Goal: Task Accomplishment & Management: Complete application form

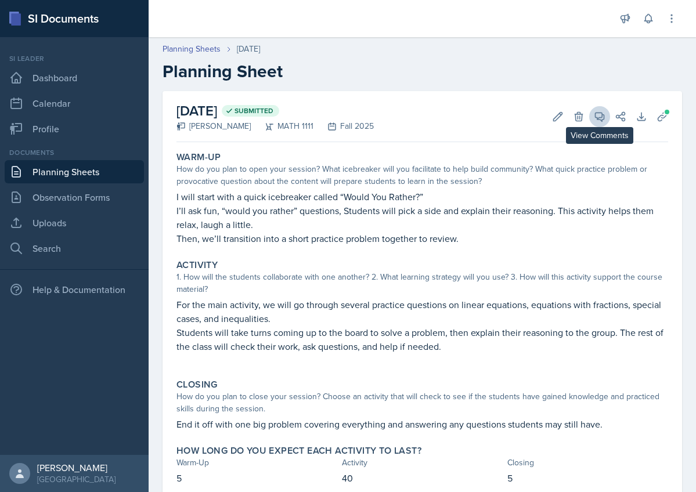
click at [598, 120] on icon at bounding box center [600, 117] width 12 height 12
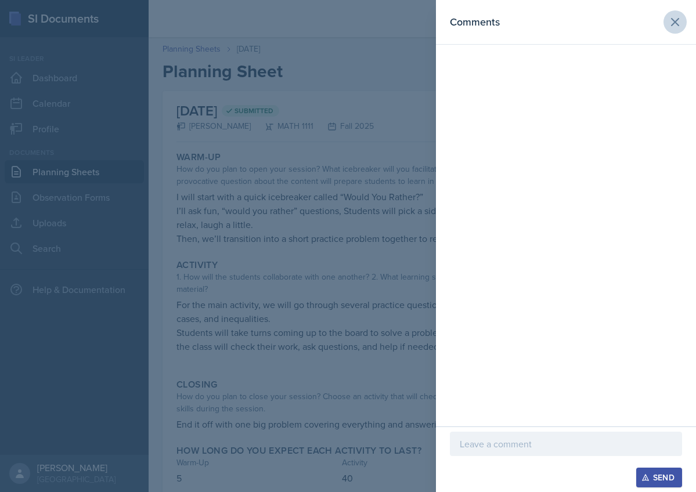
click at [670, 19] on icon at bounding box center [675, 22] width 14 height 14
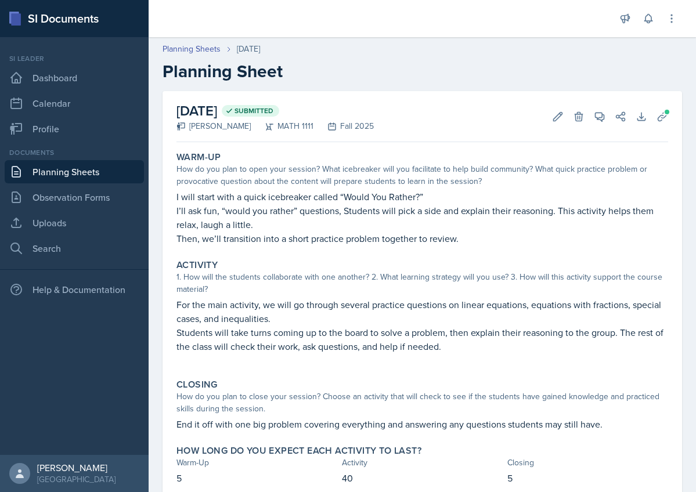
click at [57, 174] on link "Planning Sheets" at bounding box center [74, 171] width 139 height 23
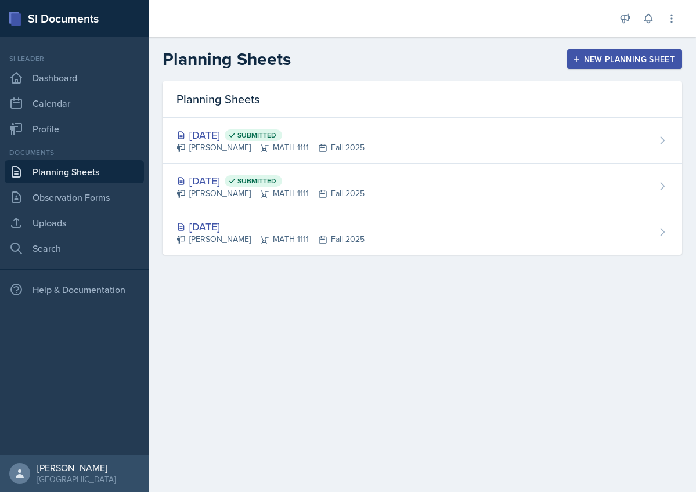
click at [636, 59] on div "New Planning Sheet" at bounding box center [625, 59] width 100 height 9
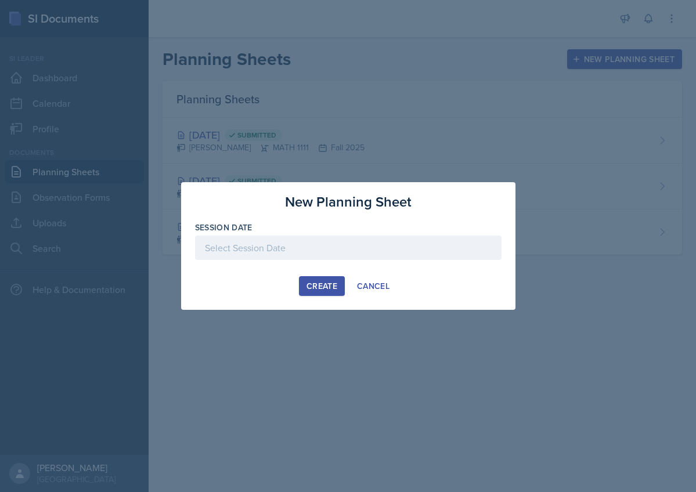
click at [244, 243] on div at bounding box center [348, 248] width 307 height 24
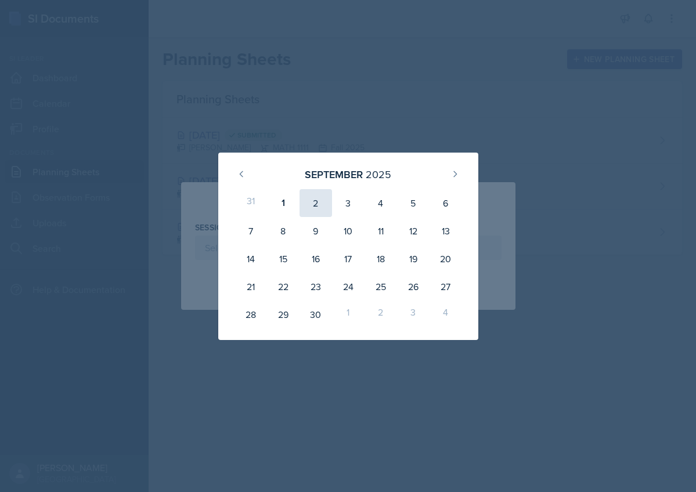
click at [316, 200] on div "2" at bounding box center [316, 203] width 33 height 28
type input "[DATE]"
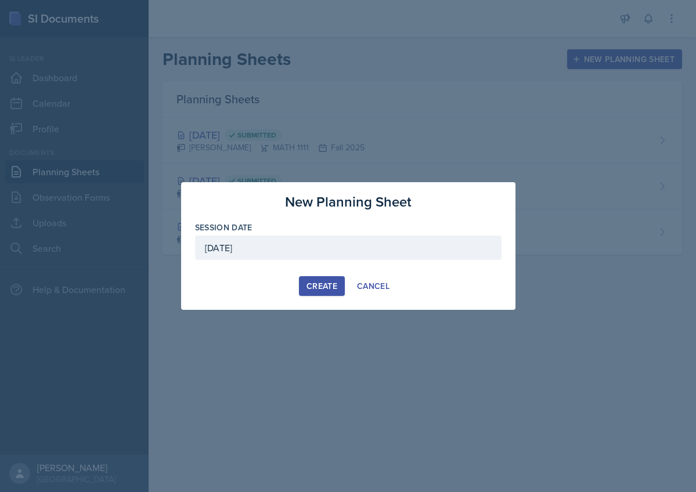
click at [313, 293] on button "Create" at bounding box center [322, 286] width 46 height 20
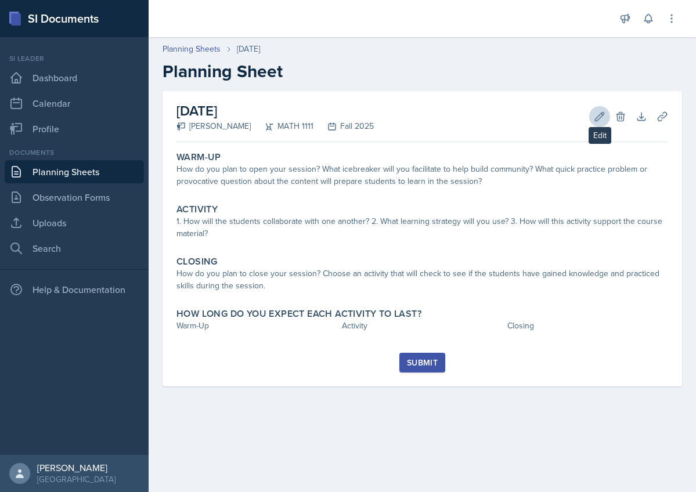
click at [597, 118] on icon at bounding box center [600, 117] width 12 height 12
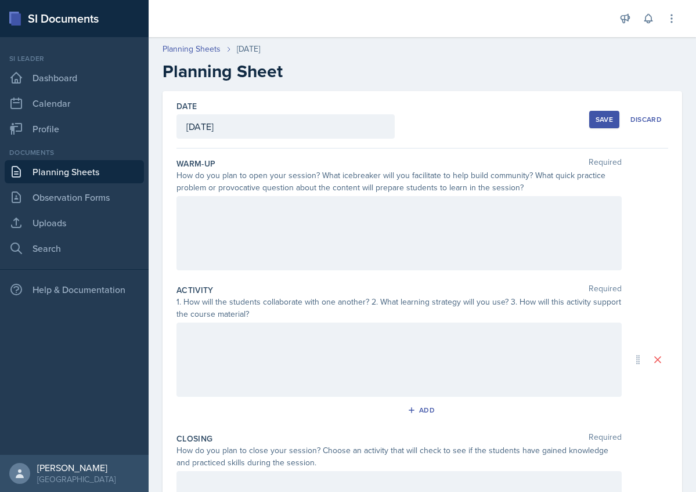
click at [320, 218] on div at bounding box center [398, 233] width 445 height 74
drag, startPoint x: 179, startPoint y: 157, endPoint x: 205, endPoint y: 177, distance: 32.7
click at [207, 178] on div "Warm-Up Required How do you plan to open your session? What icebreaker will you…" at bounding box center [422, 216] width 492 height 127
click at [181, 161] on label "Warm-Up" at bounding box center [195, 164] width 39 height 12
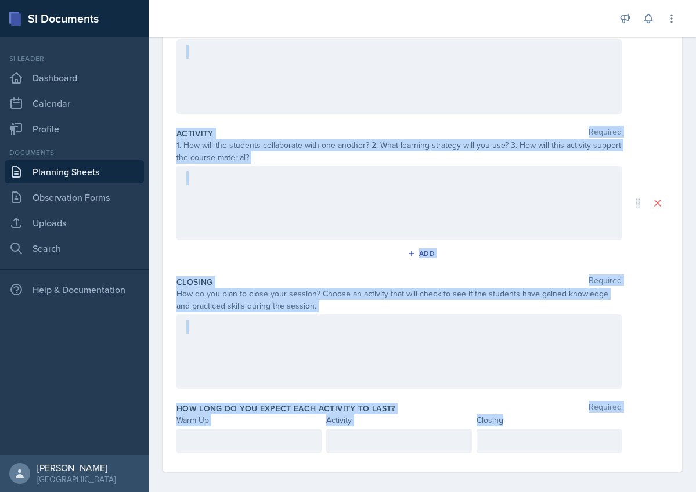
scroll to position [164, 0]
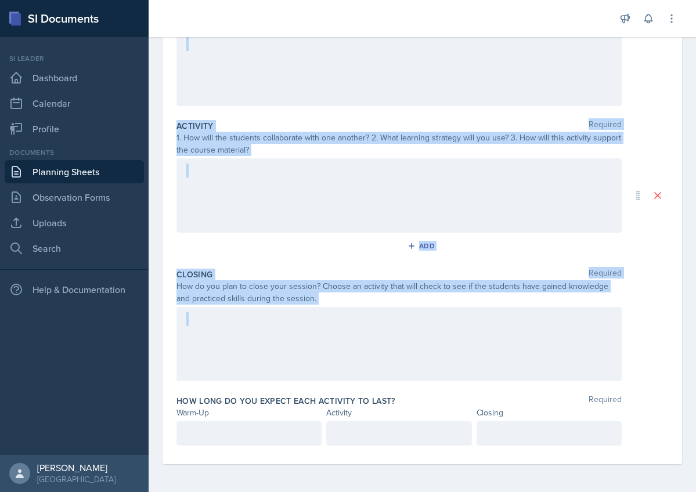
drag, startPoint x: 179, startPoint y: 161, endPoint x: 369, endPoint y: 390, distance: 297.7
click at [369, 391] on div "Warm-Up Required How do you plan to open your session? What icebreaker will you…" at bounding box center [422, 224] width 492 height 480
copy div "Warm-Up Required How do you plan to open your session? What icebreaker will you…"
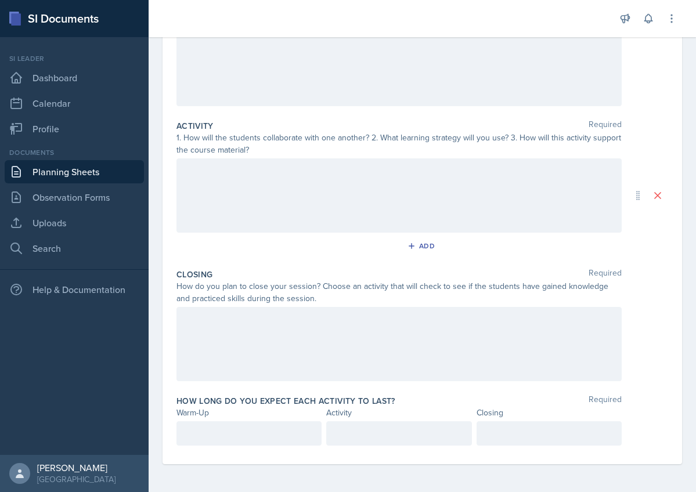
click at [230, 184] on div at bounding box center [398, 195] width 445 height 74
click at [212, 128] on label "Activity" at bounding box center [194, 126] width 37 height 12
click at [218, 138] on div "1. How will the students collaborate with one another? 2. What learning strateg…" at bounding box center [398, 144] width 445 height 24
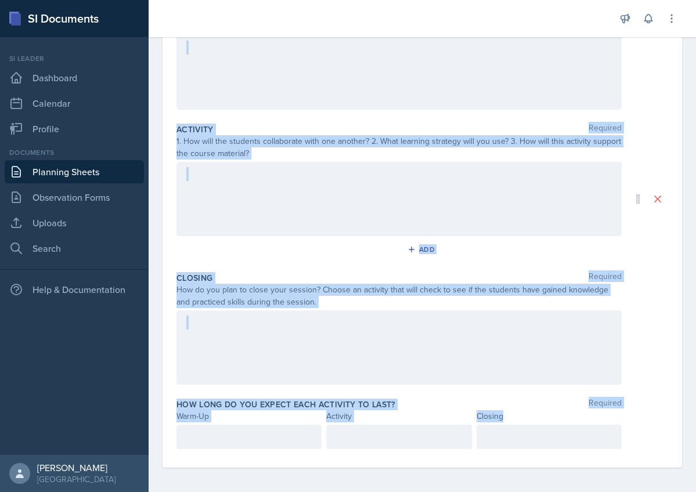
scroll to position [164, 0]
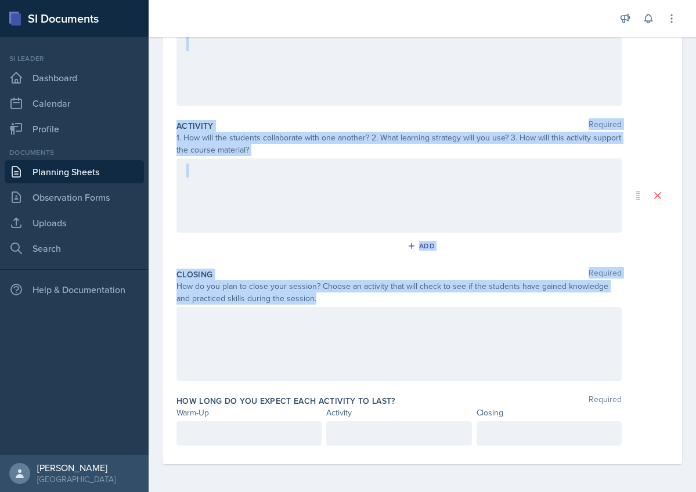
drag, startPoint x: 176, startPoint y: 162, endPoint x: 338, endPoint y: 390, distance: 280.1
click at [338, 390] on div "Date [DATE] [DATE] 31 1 2 3 4 5 6 7 8 9 10 11 12 13 14 15 16 17 18 19 20 21 22 …" at bounding box center [423, 196] width 520 height 538
copy div "Warm-Up Required How do you plan to open your session? What icebreaker will you…"
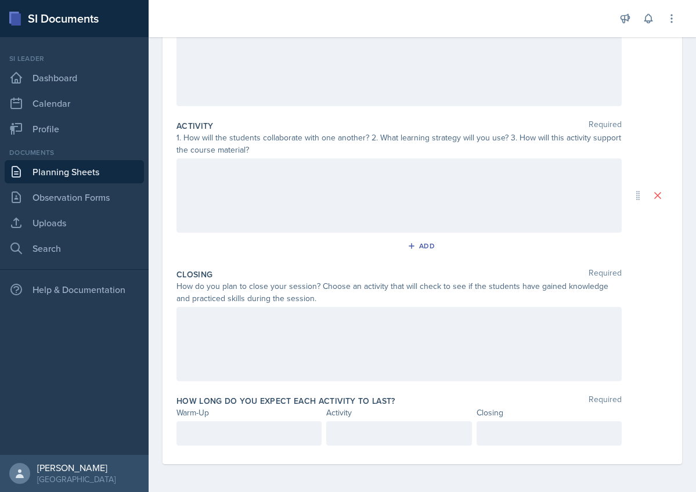
click at [247, 155] on div "1. How will the students collaborate with one another? 2. What learning strateg…" at bounding box center [398, 144] width 445 height 24
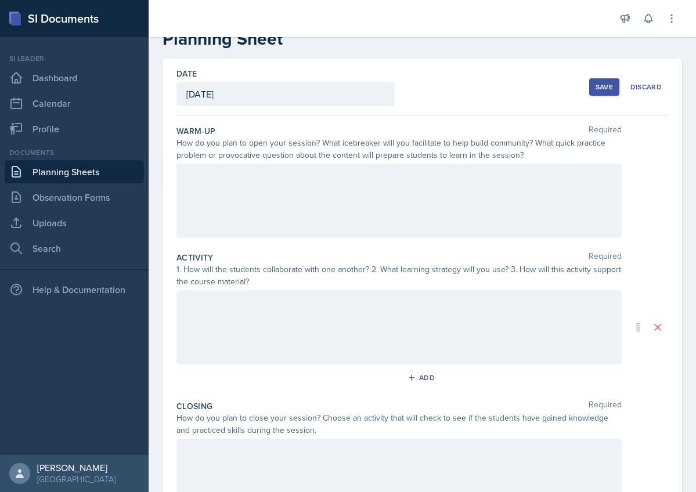
scroll to position [18, 0]
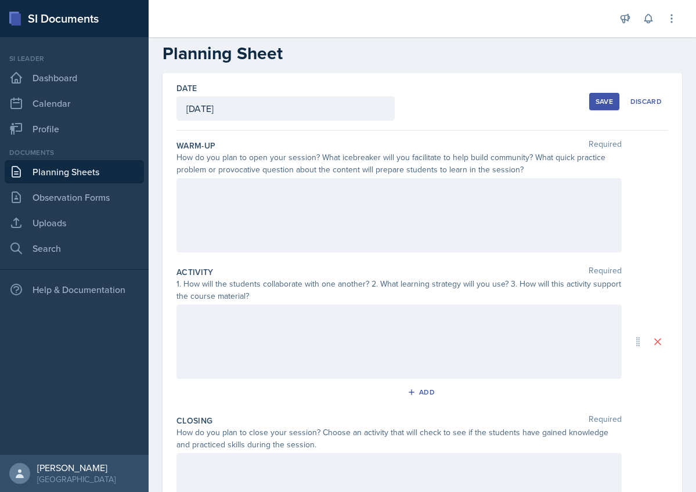
click at [223, 193] on div at bounding box center [398, 215] width 445 height 74
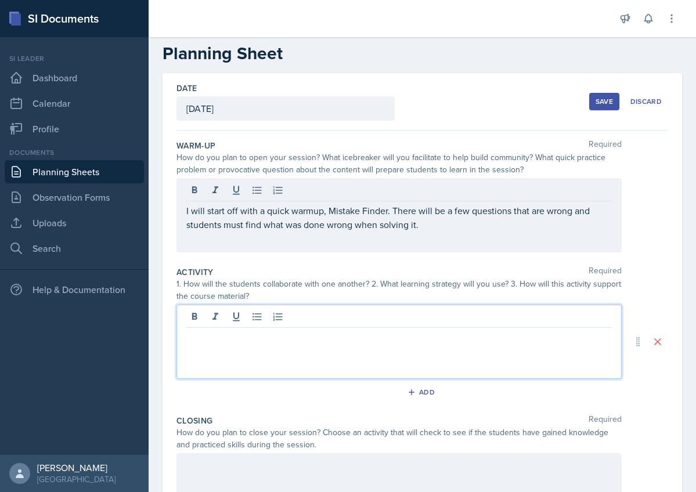
click at [228, 322] on div at bounding box center [398, 342] width 445 height 74
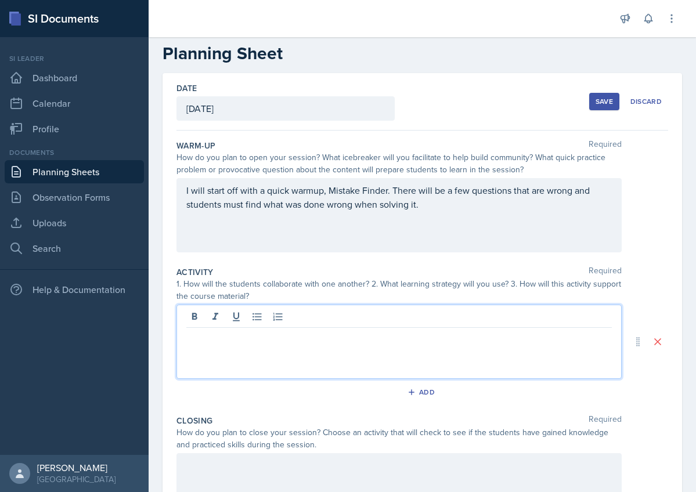
click at [308, 210] on p "I will start off with a quick warmup, Mistake Finder. There will be a few quest…" at bounding box center [399, 197] width 426 height 28
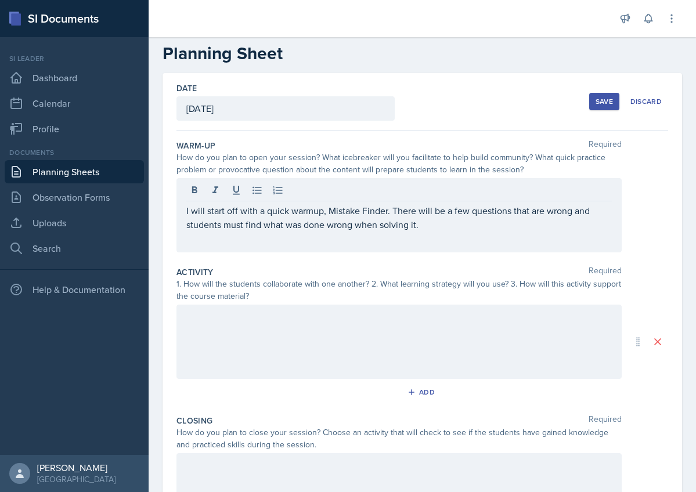
click at [306, 279] on div "1. How will the students collaborate with one another? 2. What learning strateg…" at bounding box center [398, 290] width 445 height 24
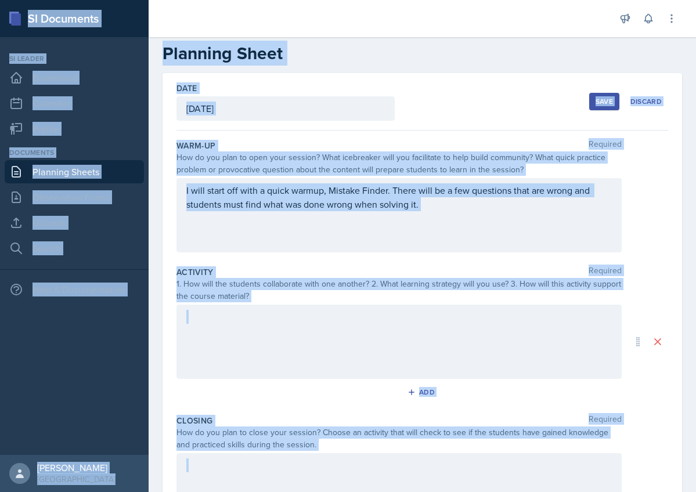
copy div "SI Documents Si leader Dashboard Calendar Profile Documents Planning Sheets Obs…"
click at [251, 325] on div at bounding box center [398, 342] width 445 height 74
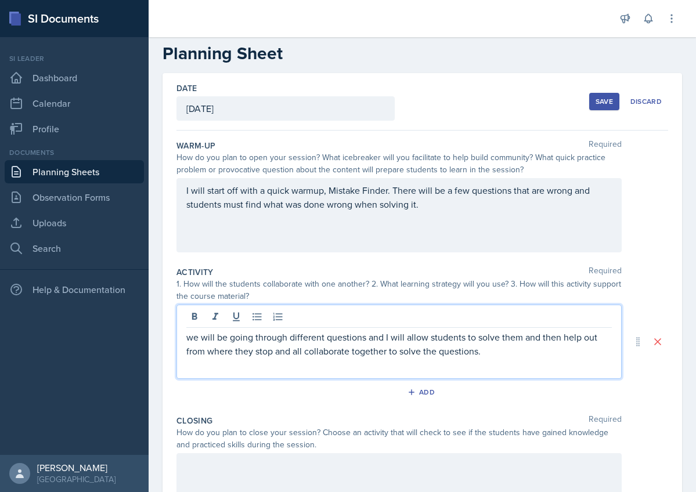
click at [318, 345] on p "we will be going through different questions and I will allow students to solve…" at bounding box center [399, 344] width 426 height 28
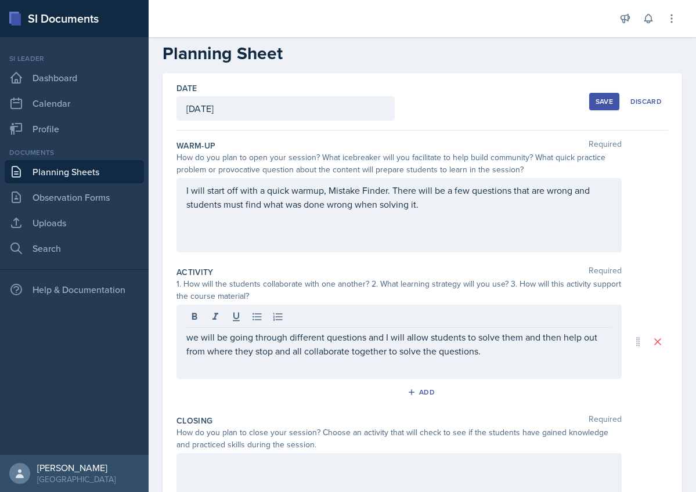
click at [313, 370] on div "we will be going through different questions and I will allow students to solve…" at bounding box center [398, 342] width 445 height 74
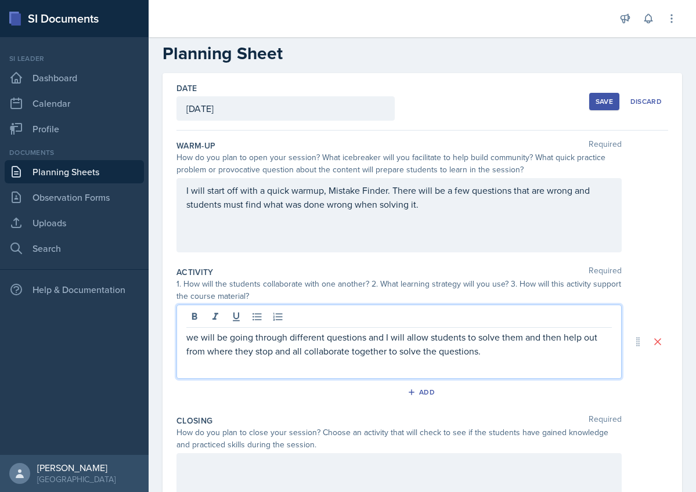
scroll to position [38, 0]
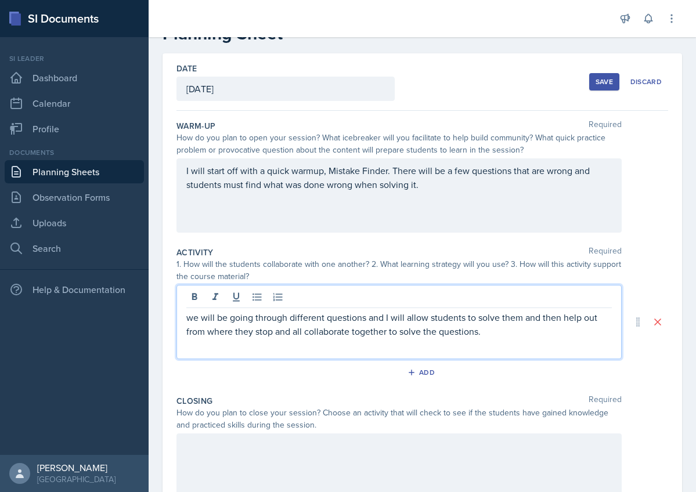
click at [282, 444] on div at bounding box center [398, 471] width 445 height 74
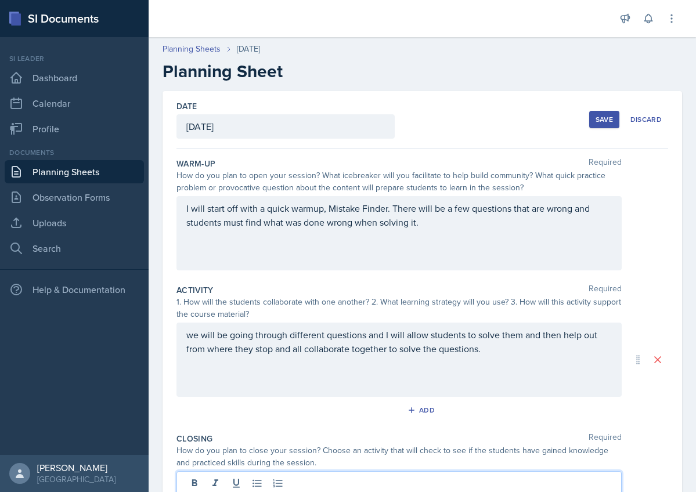
scroll to position [0, 0]
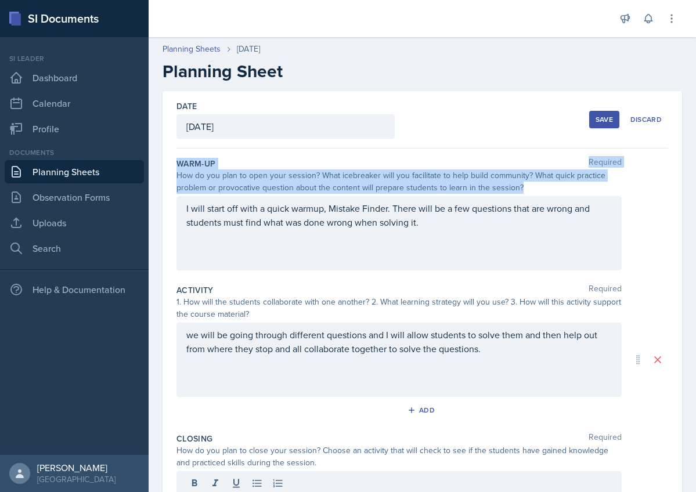
drag, startPoint x: 176, startPoint y: 162, endPoint x: 216, endPoint y: 240, distance: 88.0
click at [216, 240] on div "Date [DATE] [DATE] 31 1 2 3 4 5 6 7 8 9 10 11 12 13 14 15 16 17 18 19 20 21 22 …" at bounding box center [423, 360] width 520 height 538
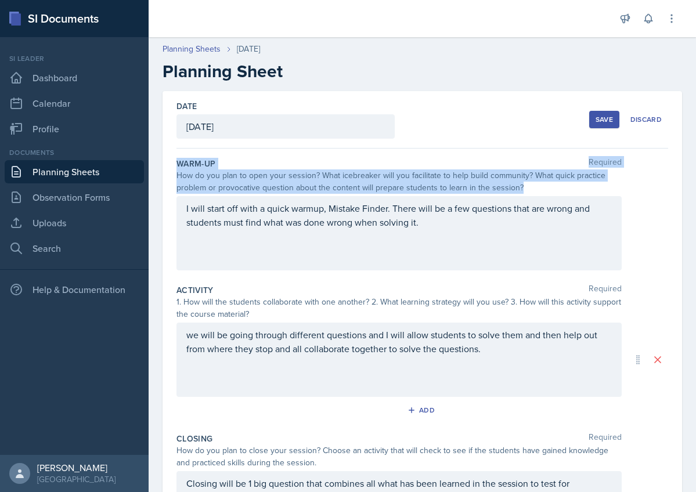
click at [174, 170] on div "Date [DATE] [DATE] 31 1 2 3 4 5 6 7 8 9 10 11 12 13 14 15 16 17 18 19 20 21 22 …" at bounding box center [423, 360] width 520 height 538
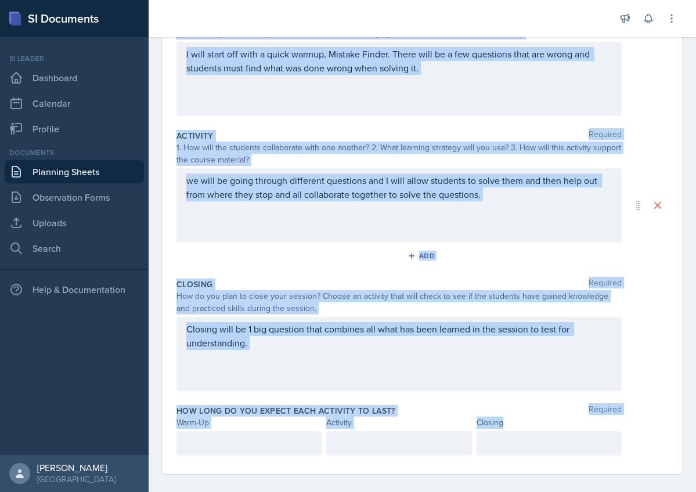
scroll to position [164, 0]
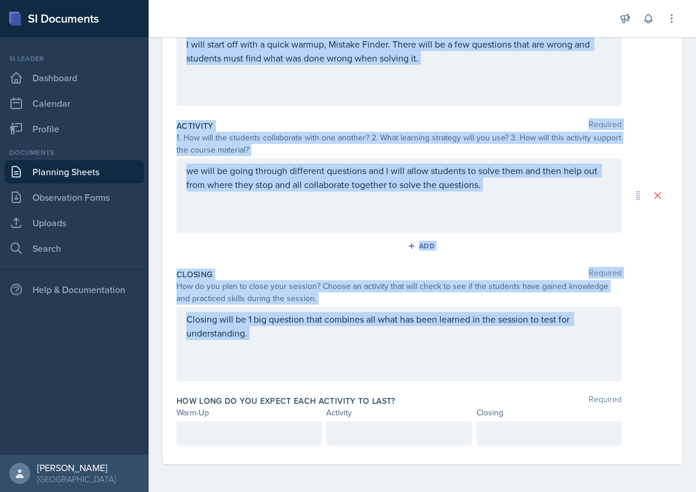
drag, startPoint x: 175, startPoint y: 160, endPoint x: 246, endPoint y: 393, distance: 243.3
click at [246, 393] on div "Date [DATE] [DATE] 31 1 2 3 4 5 6 7 8 9 10 11 12 13 14 15 16 17 18 19 20 21 22 …" at bounding box center [423, 196] width 520 height 538
copy div "Warm-Up Required How do you plan to open your session? What icebreaker will you…"
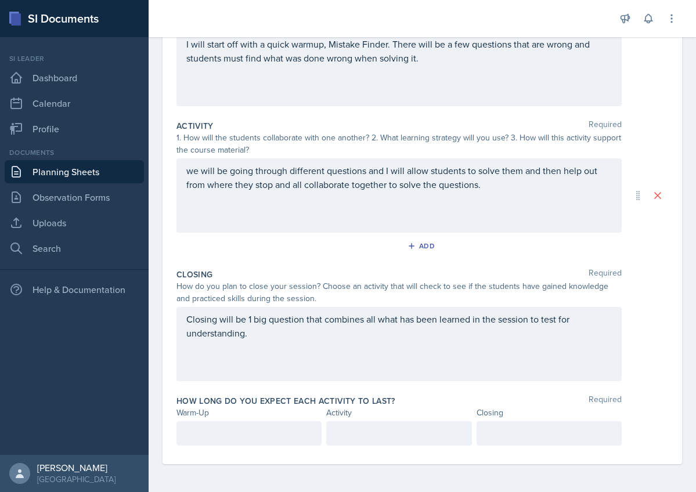
click at [242, 80] on div "I will start off with a quick warmup, Mistake Finder. There will be a few quest…" at bounding box center [398, 69] width 445 height 74
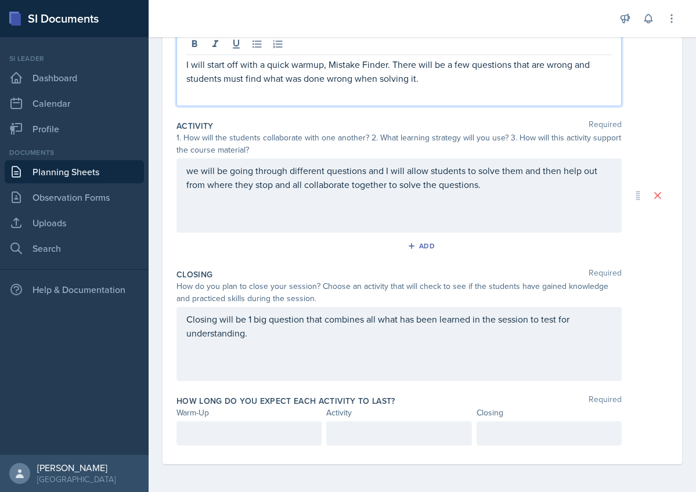
click at [241, 80] on p "I will start off with a quick warmup, Mistake Finder. There will be a few quest…" at bounding box center [399, 71] width 426 height 28
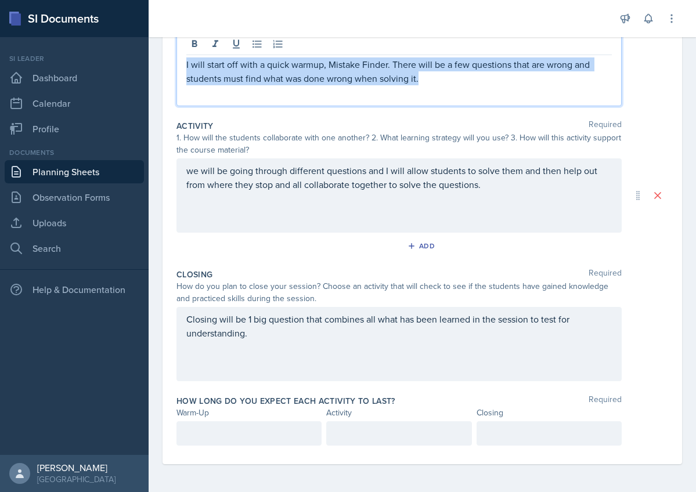
click at [241, 80] on p "I will start off with a quick warmup, Mistake Finder. There will be a few quest…" at bounding box center [399, 71] width 426 height 28
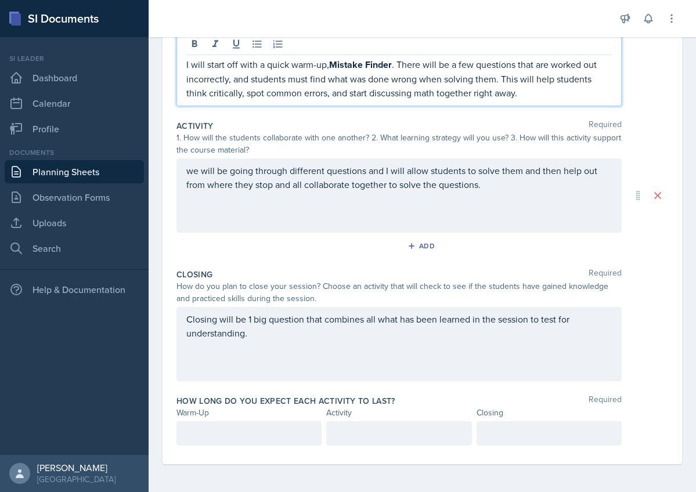
click at [360, 62] on strong "Mistake Finder" at bounding box center [360, 64] width 63 height 13
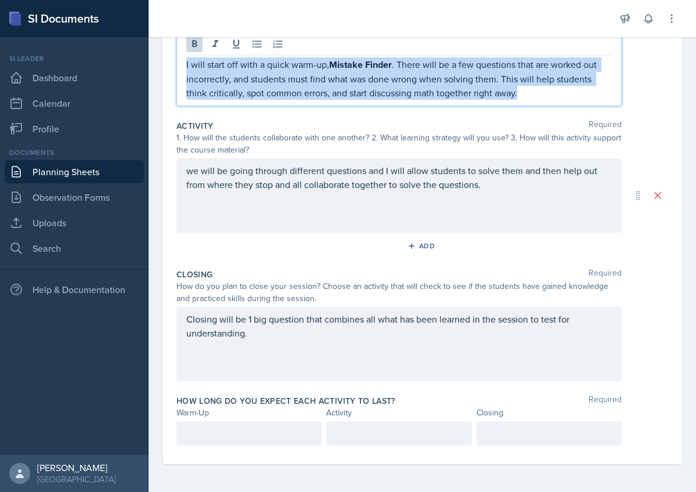
click at [360, 62] on strong "Mistake Finder" at bounding box center [360, 64] width 63 height 13
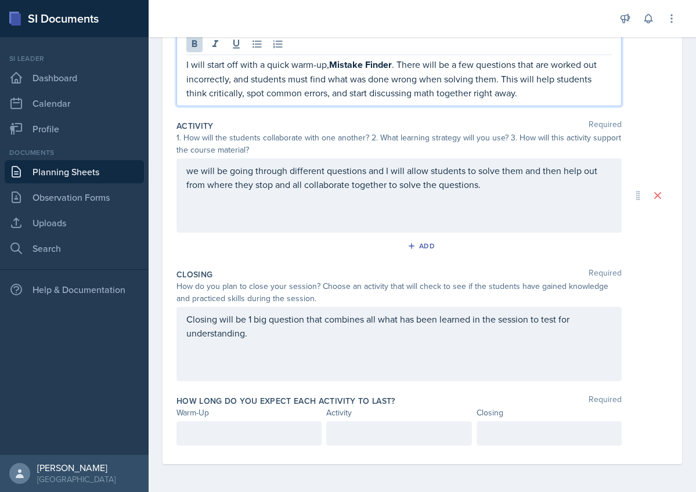
drag, startPoint x: 329, startPoint y: 64, endPoint x: 389, endPoint y: 68, distance: 59.9
click at [389, 68] on p "I will start off with a quick warm-up, Mistake Finder . There will be a few que…" at bounding box center [399, 78] width 426 height 42
click at [390, 64] on p "I will start off with a quick warm-up, Mistake Finde r . There will be a few qu…" at bounding box center [399, 78] width 426 height 42
click at [386, 94] on p "I will start off with a quick warm-up, Mistake Finde r . There will be a few qu…" at bounding box center [399, 78] width 426 height 42
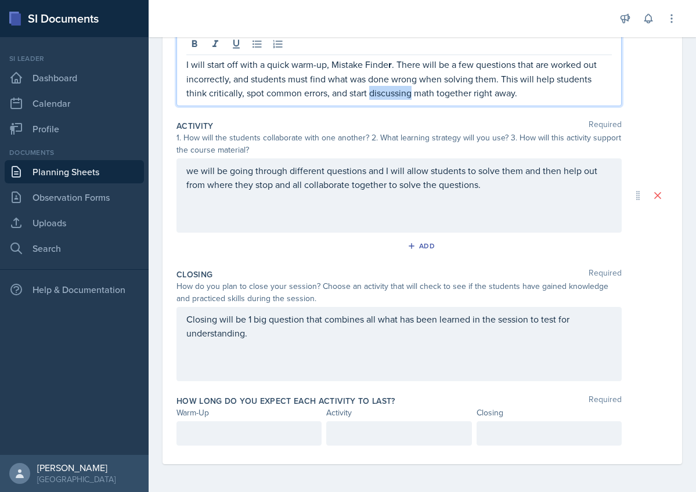
click at [386, 94] on p "I will start off with a quick warm-up, Mistake Finde r . There will be a few qu…" at bounding box center [399, 78] width 426 height 42
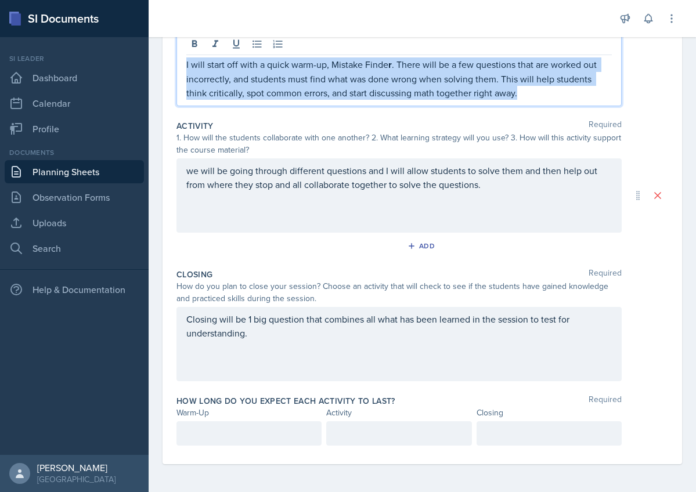
click at [386, 94] on p "I will start off with a quick warm-up, Mistake Finde r . There will be a few qu…" at bounding box center [399, 78] width 426 height 42
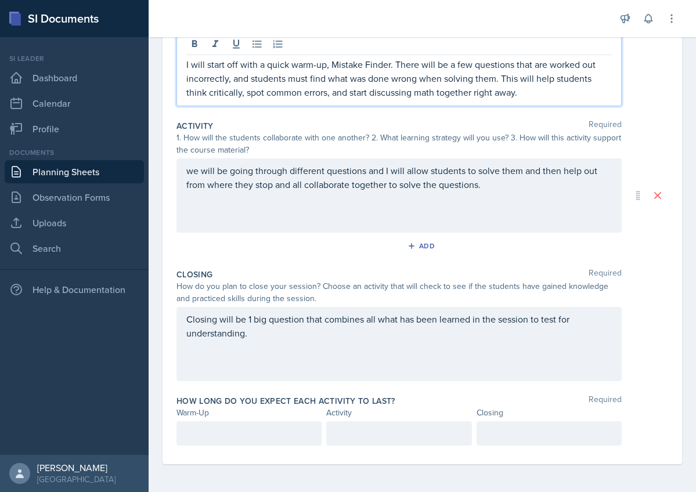
click at [329, 183] on div "we will be going through different questions and I will allow students to solve…" at bounding box center [398, 195] width 445 height 74
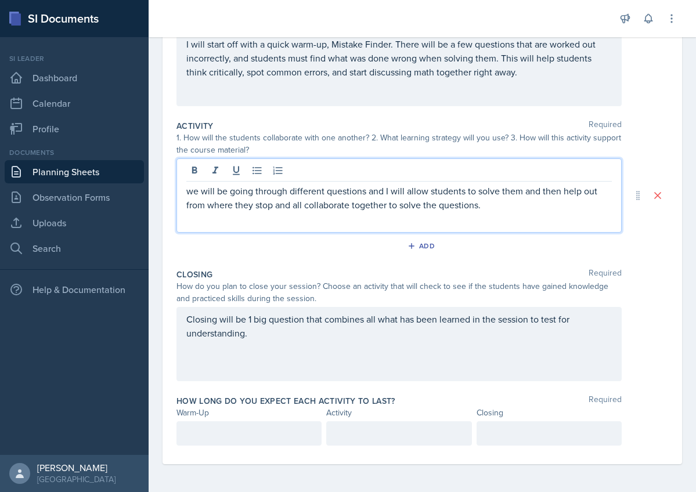
click at [240, 202] on p "we will be going through different questions and I will allow students to solve…" at bounding box center [399, 198] width 426 height 28
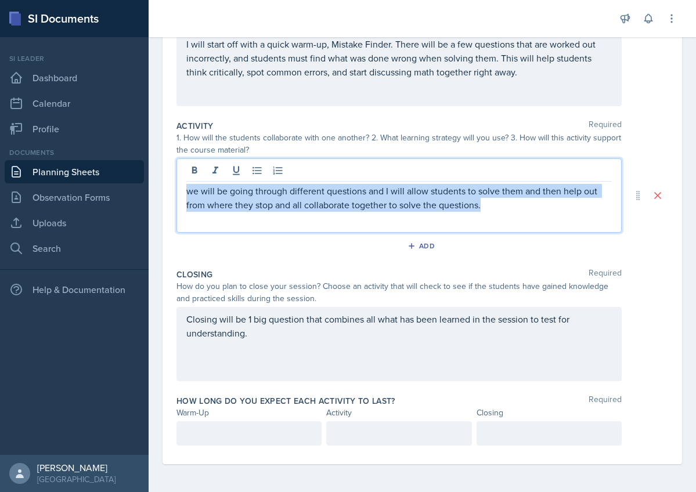
click at [240, 202] on p "we will be going through different questions and I will allow students to solve…" at bounding box center [399, 198] width 426 height 28
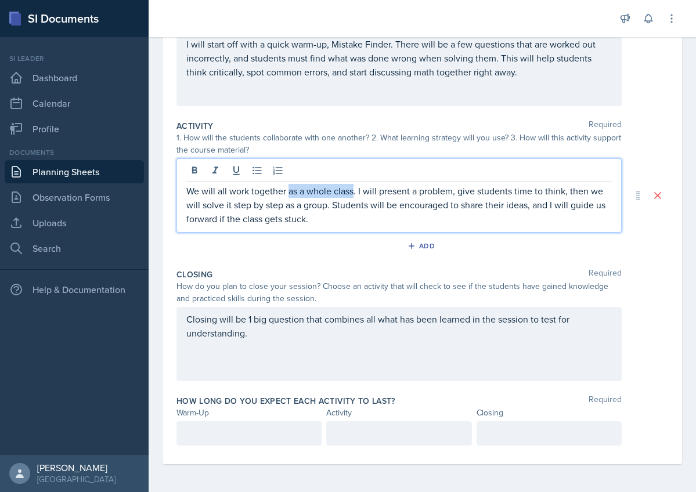
drag, startPoint x: 355, startPoint y: 191, endPoint x: 287, endPoint y: 192, distance: 67.9
click at [287, 193] on p "We will all work together as a whole class. I will present a problem, give stud…" at bounding box center [399, 205] width 426 height 42
click at [367, 221] on p "We will all work together. I will present a problem, give students time to thin…" at bounding box center [399, 205] width 426 height 42
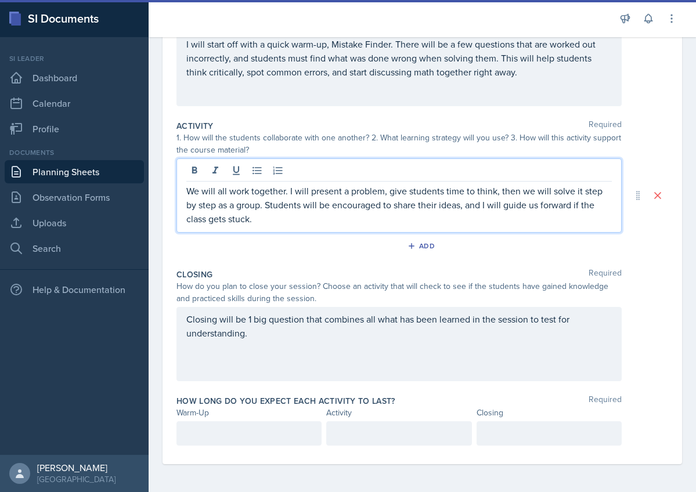
scroll to position [0, 0]
click at [287, 331] on div "Closing will be 1 big question that combines all what has been learned in the s…" at bounding box center [398, 344] width 445 height 74
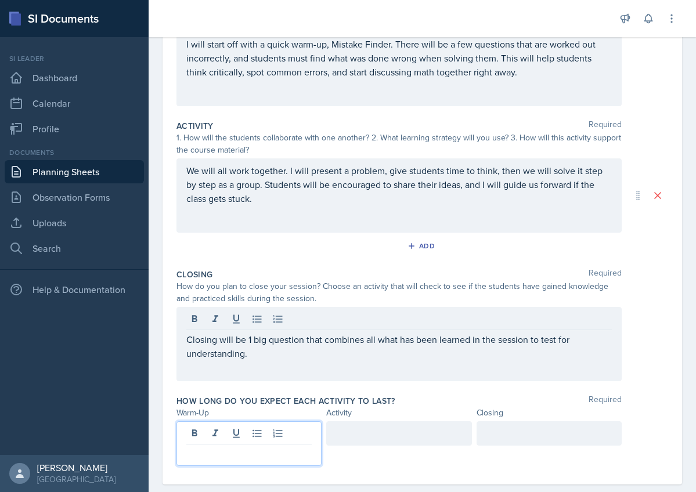
click at [238, 434] on div at bounding box center [248, 443] width 145 height 45
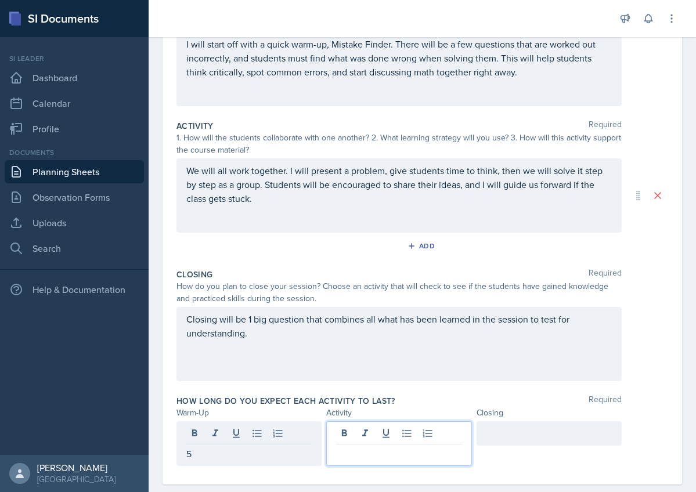
click at [409, 437] on div at bounding box center [398, 443] width 145 height 45
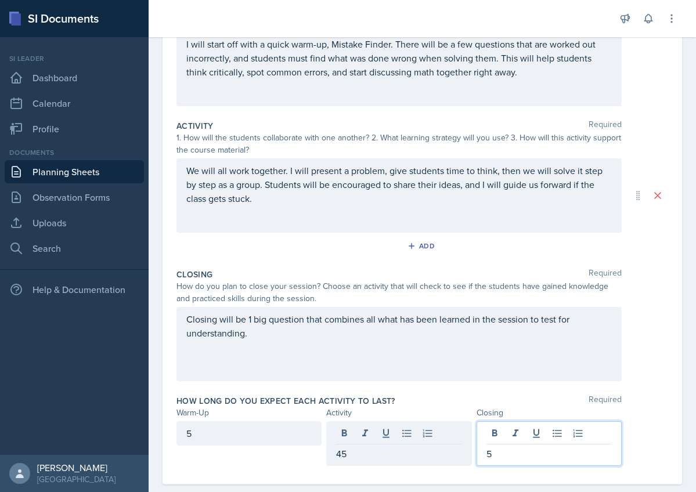
click at [414, 398] on div "How long do you expect each activity to last? Required" at bounding box center [422, 401] width 492 height 12
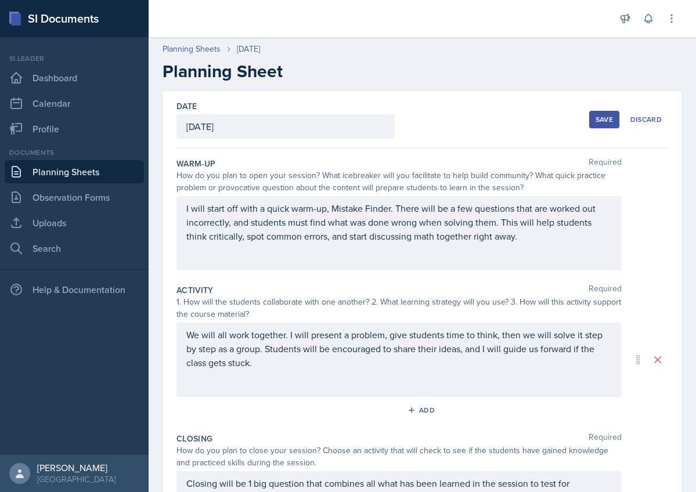
click at [607, 121] on div "Save" at bounding box center [604, 119] width 17 height 9
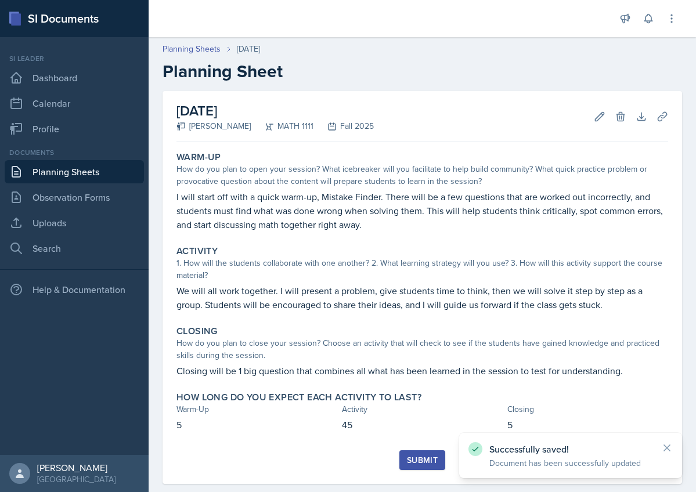
click at [413, 463] on div "Submit" at bounding box center [422, 460] width 31 height 9
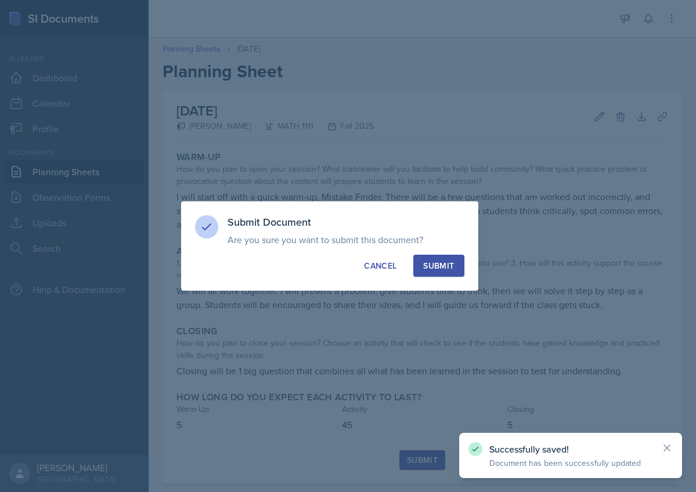
click at [435, 269] on div "Submit" at bounding box center [438, 266] width 31 height 12
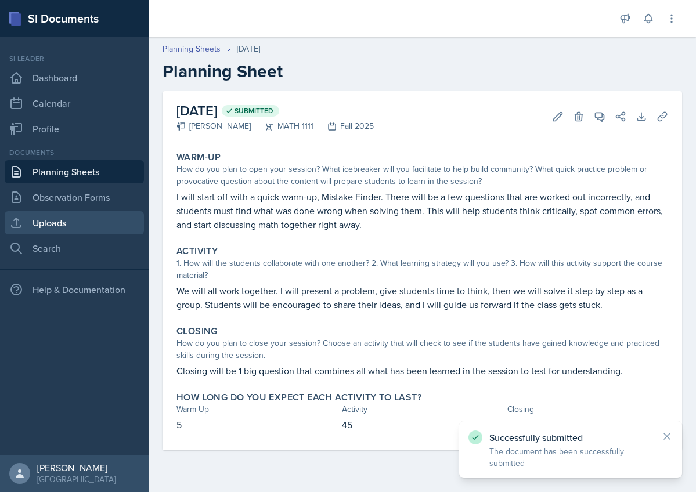
click at [55, 225] on link "Uploads" at bounding box center [74, 222] width 139 height 23
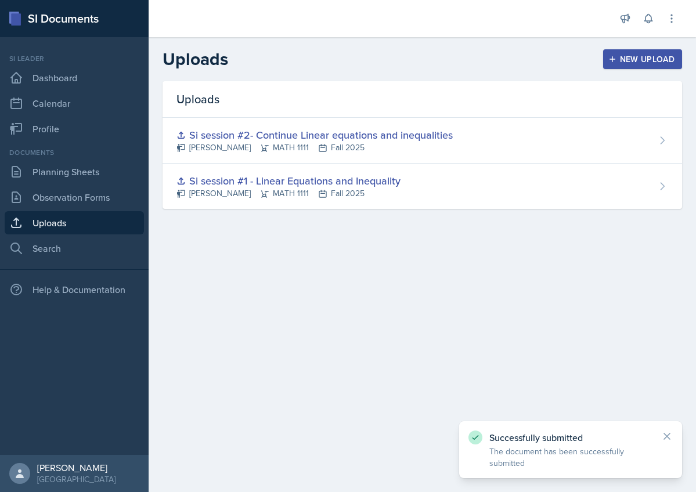
click at [629, 60] on div "New Upload" at bounding box center [643, 59] width 64 height 9
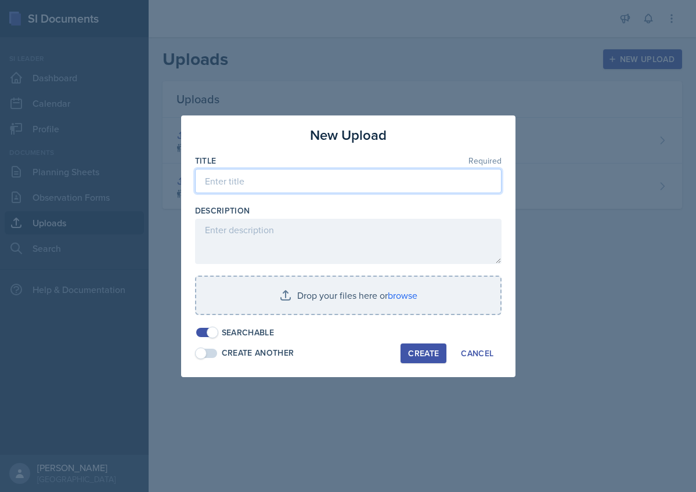
click at [330, 186] on input at bounding box center [348, 181] width 307 height 24
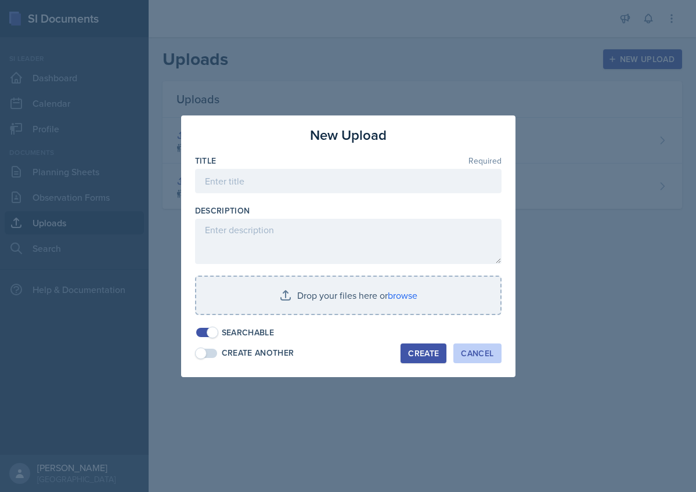
click at [493, 352] on div "Cancel" at bounding box center [477, 353] width 33 height 9
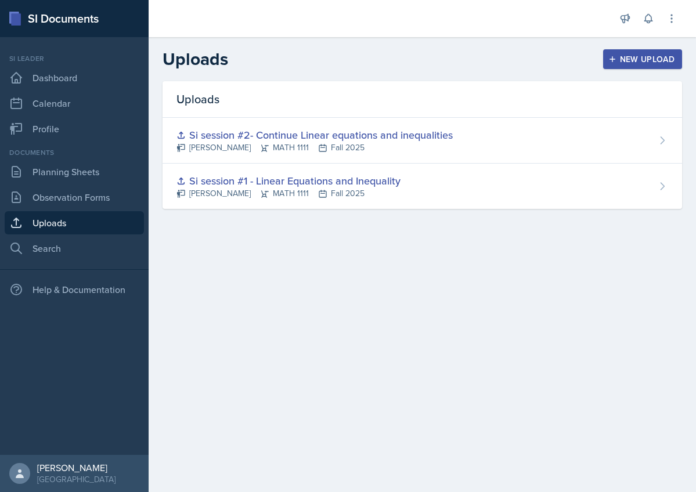
click at [613, 63] on icon "button" at bounding box center [612, 59] width 8 height 8
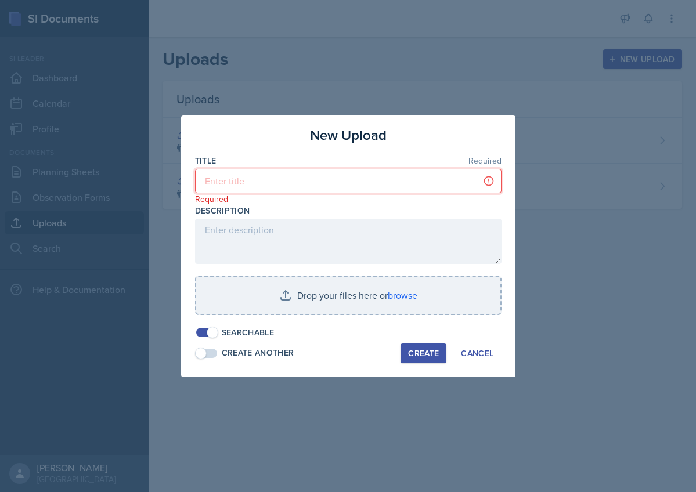
click at [277, 182] on input at bounding box center [348, 181] width 307 height 24
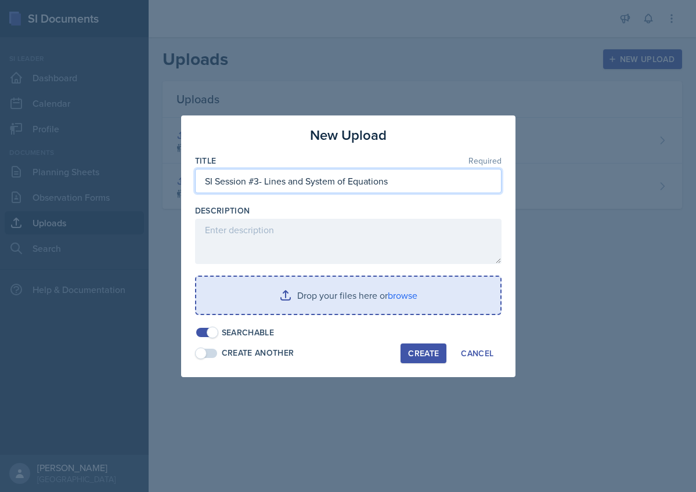
type input "SI Session #3- Lines and System of Equations"
click at [268, 282] on input "file" at bounding box center [348, 295] width 304 height 37
click at [323, 297] on input "file" at bounding box center [348, 295] width 304 height 37
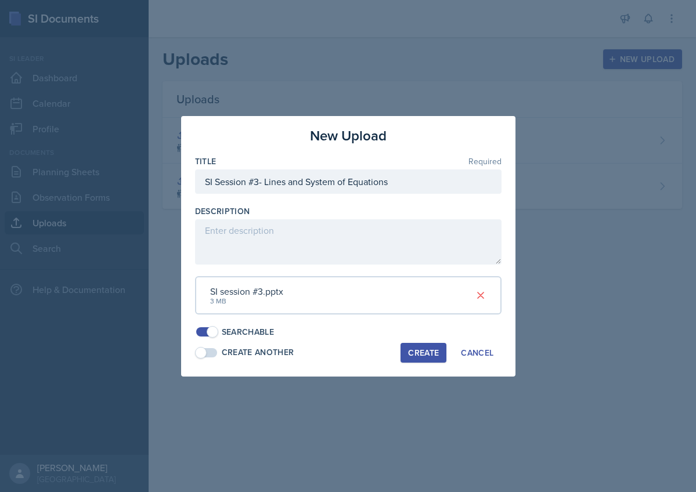
click at [429, 348] on div "Create" at bounding box center [423, 352] width 31 height 9
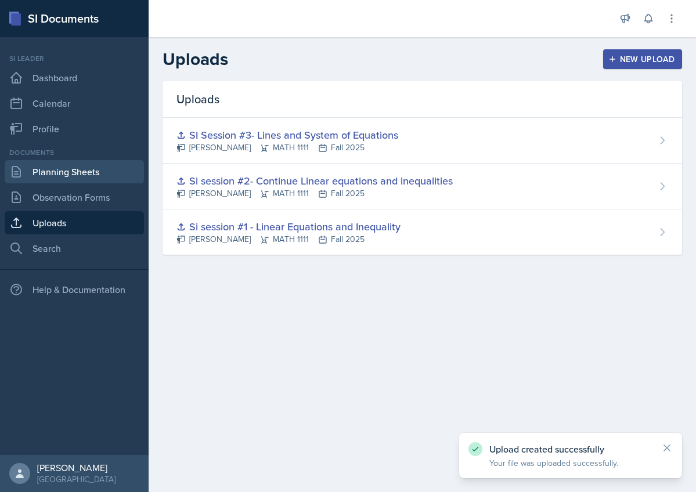
click at [67, 172] on link "Planning Sheets" at bounding box center [74, 171] width 139 height 23
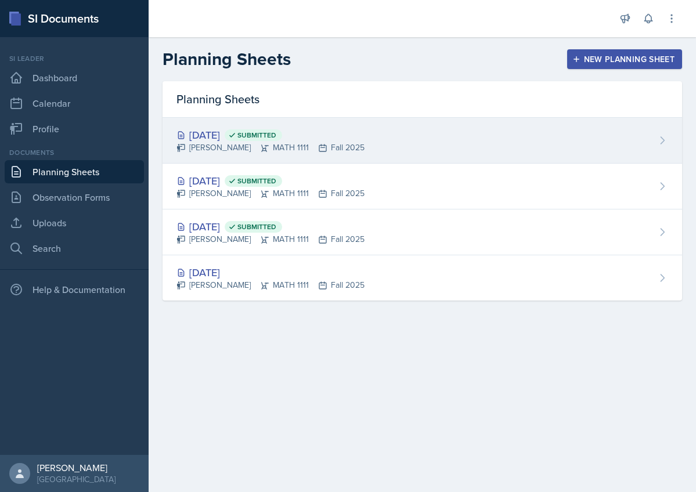
click at [224, 136] on div "[DATE] Submitted" at bounding box center [270, 135] width 188 height 16
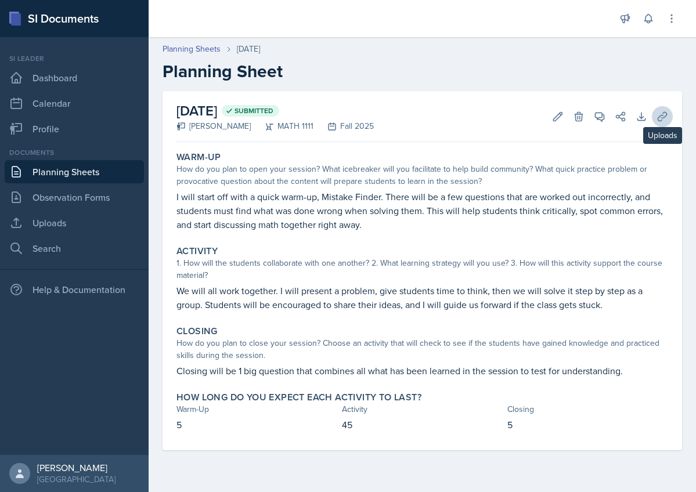
click at [663, 119] on icon at bounding box center [663, 117] width 12 height 12
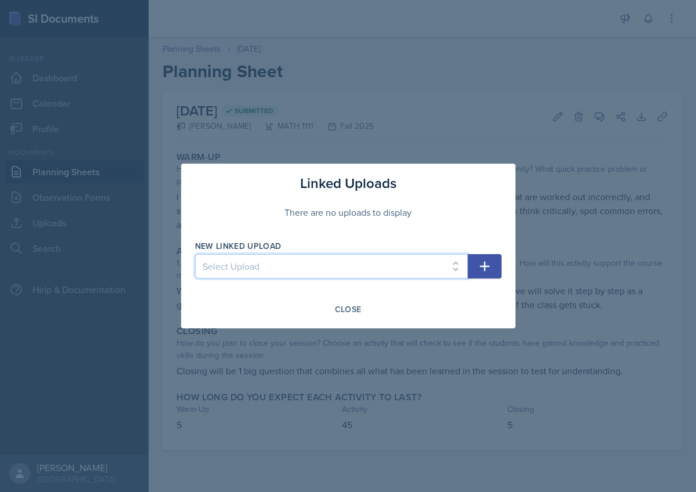
select select "7b3613e6-663b-433d-9f1b-a229de41c7fe"
click at [489, 265] on icon "button" at bounding box center [485, 266] width 14 height 14
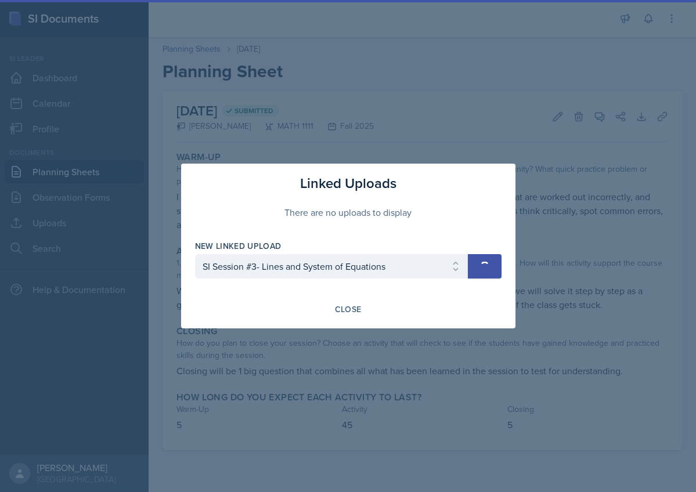
select select
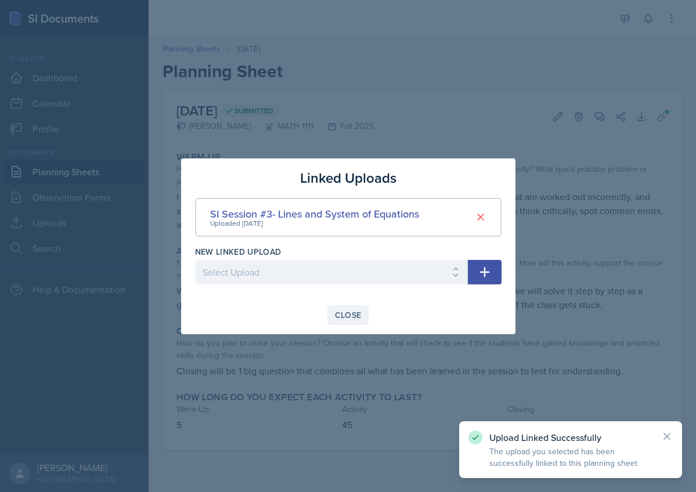
click at [352, 315] on div "Close" at bounding box center [348, 315] width 27 height 9
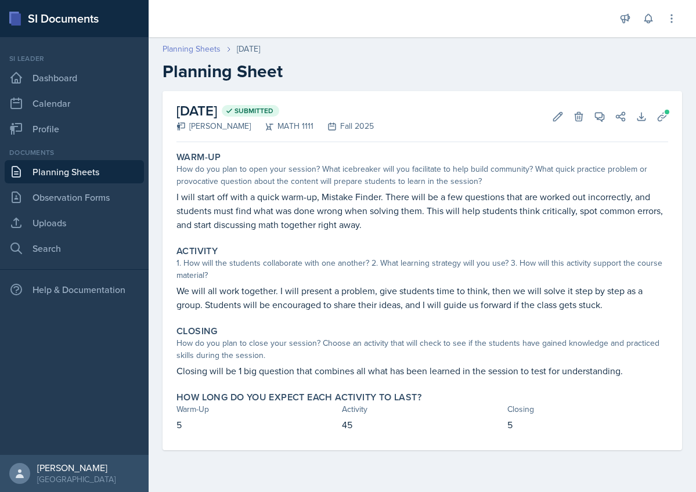
click at [197, 51] on link "Planning Sheets" at bounding box center [192, 49] width 58 height 12
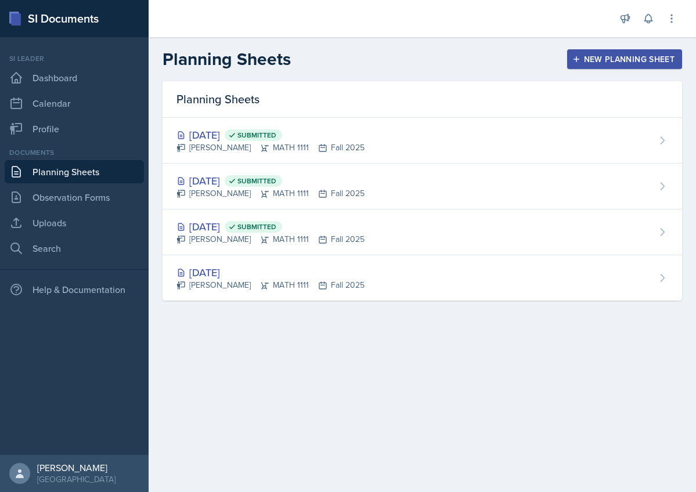
click at [598, 57] on div "New Planning Sheet" at bounding box center [625, 59] width 100 height 9
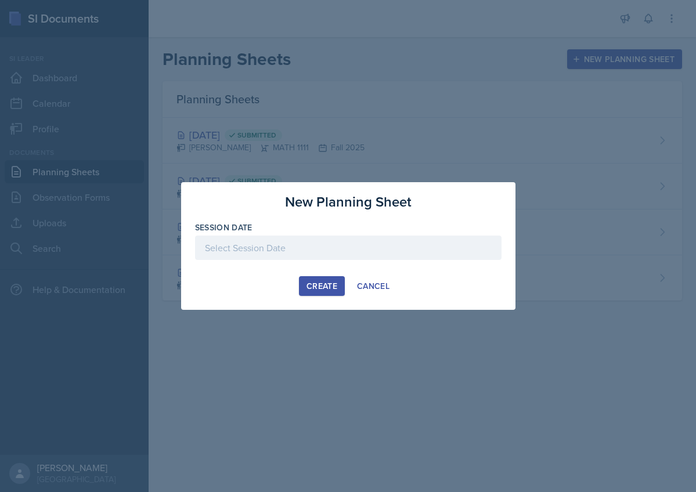
click at [286, 248] on div at bounding box center [348, 248] width 307 height 24
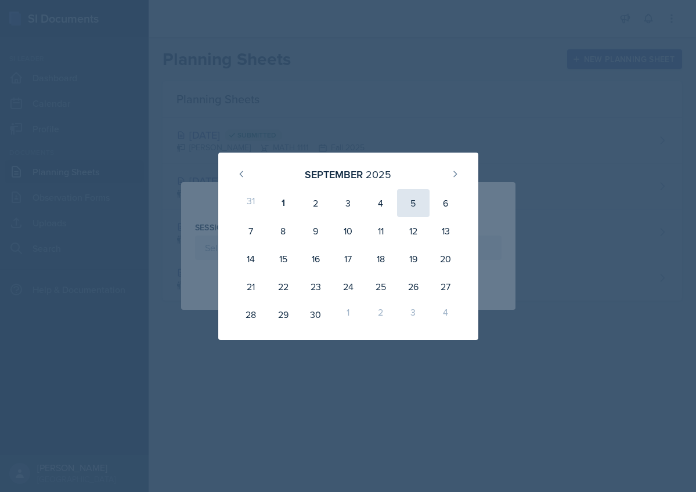
click at [406, 204] on div "5" at bounding box center [413, 203] width 33 height 28
type input "[DATE]"
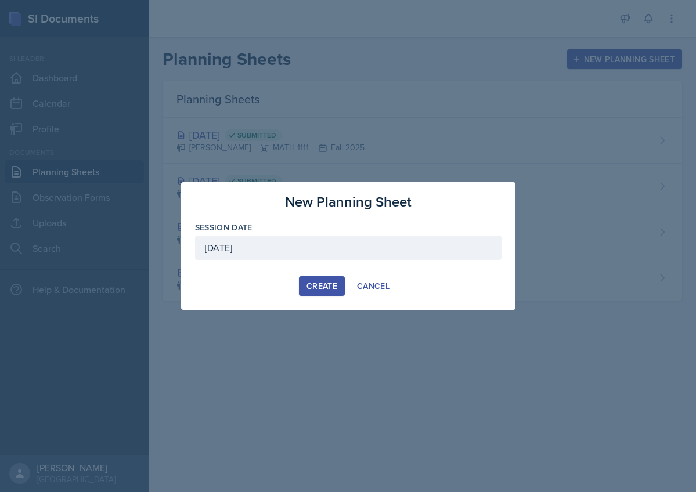
click at [316, 287] on div "Create" at bounding box center [322, 286] width 31 height 9
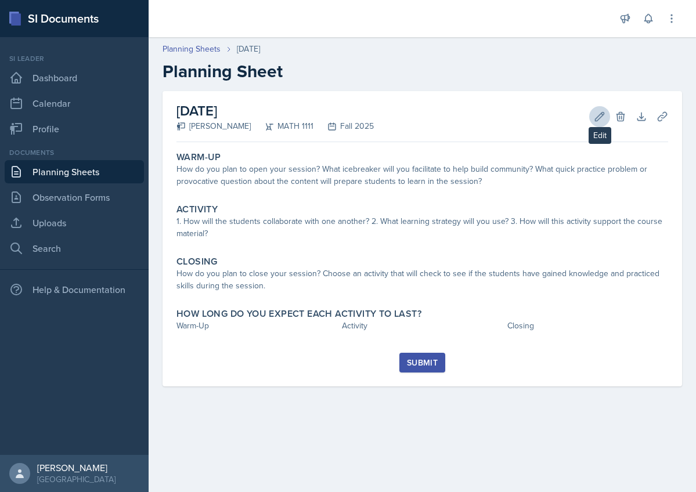
click at [596, 121] on icon at bounding box center [600, 116] width 9 height 9
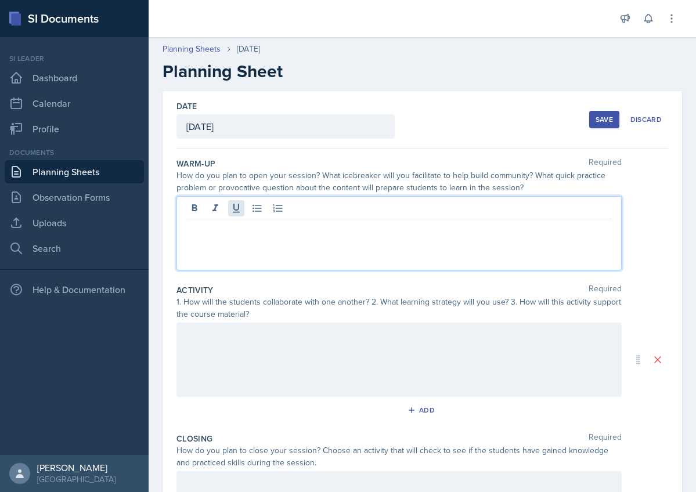
click at [236, 210] on div at bounding box center [398, 233] width 445 height 74
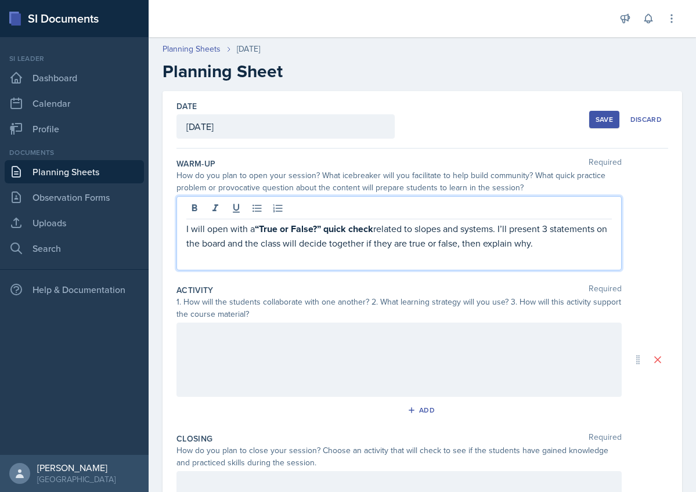
click at [304, 244] on p "I will open with a “True or False?” quick check related to slopes and systems. …" at bounding box center [399, 236] width 426 height 28
click at [233, 345] on div at bounding box center [398, 360] width 445 height 74
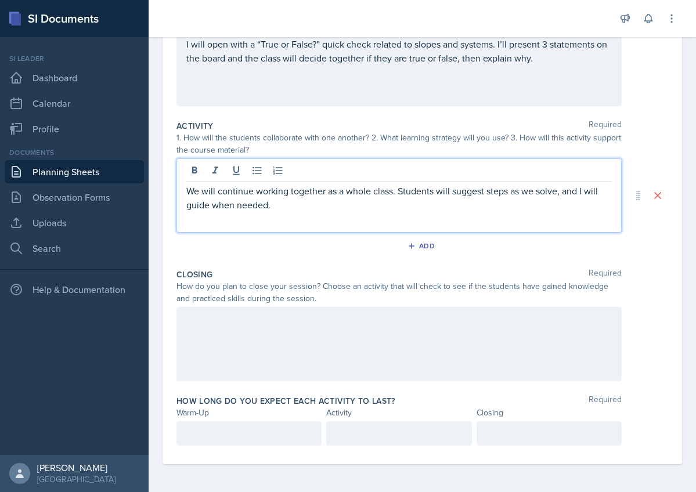
scroll to position [164, 0]
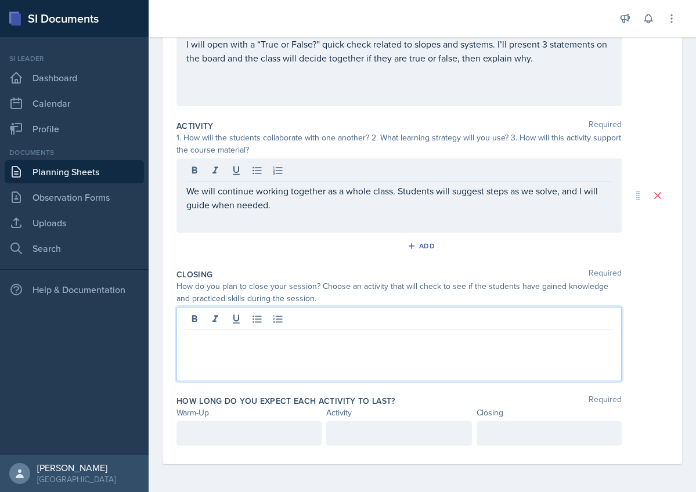
click at [214, 317] on div at bounding box center [398, 344] width 445 height 74
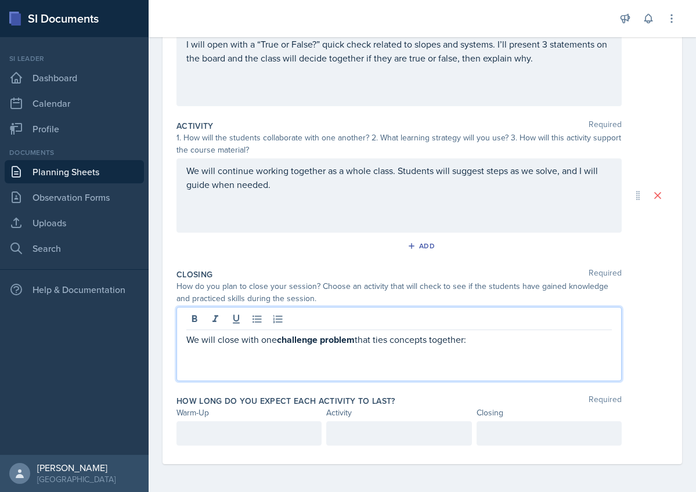
click at [262, 344] on p "We will close with one challenge problem that ties concepts together:" at bounding box center [399, 340] width 426 height 15
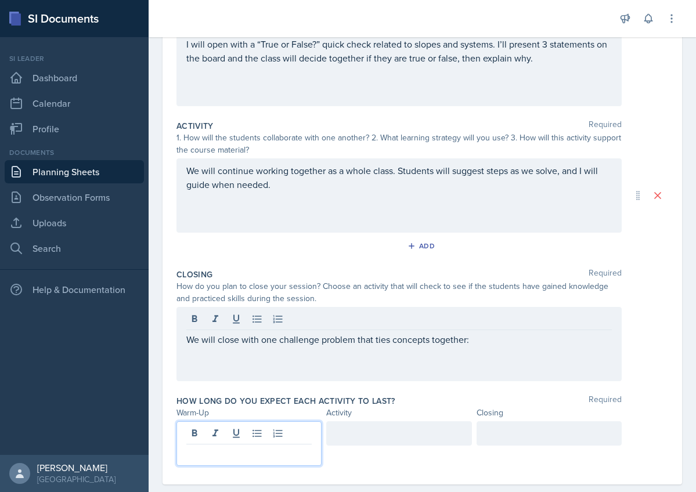
click at [225, 437] on div at bounding box center [248, 443] width 145 height 45
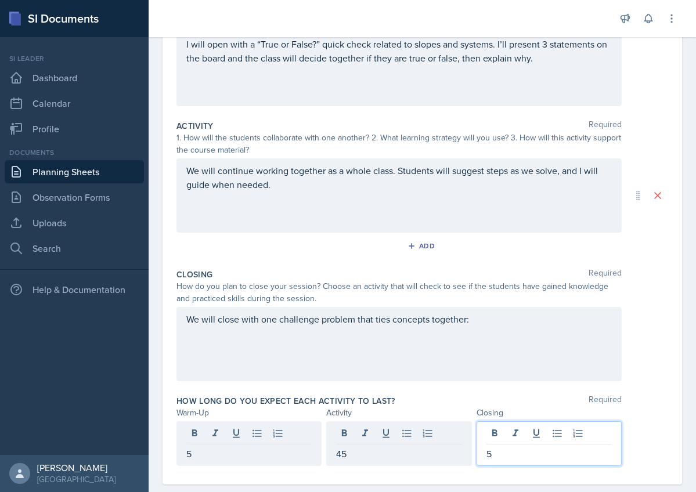
click at [356, 452] on p "45" at bounding box center [398, 454] width 125 height 14
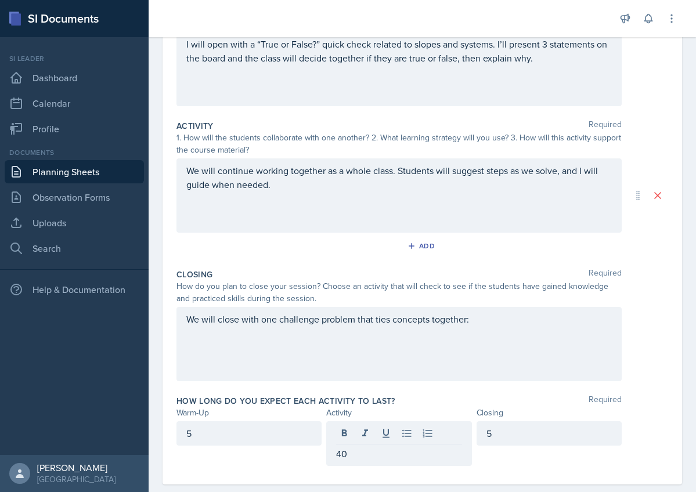
click at [299, 405] on label "How long do you expect each activity to last?" at bounding box center [285, 401] width 219 height 12
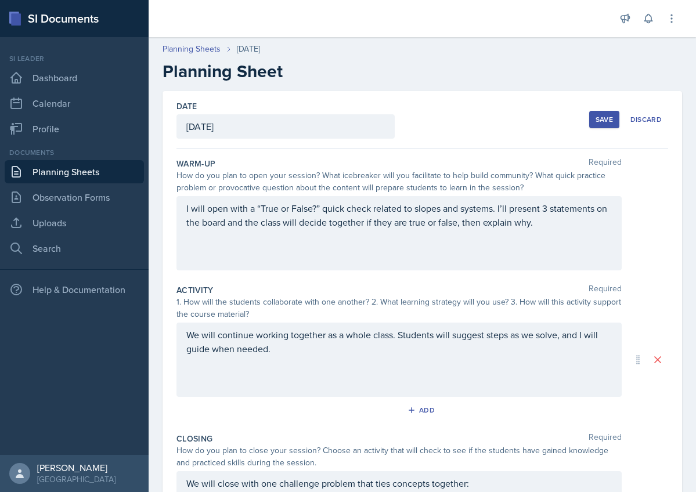
scroll to position [0, 0]
click at [603, 118] on div "Save" at bounding box center [604, 119] width 17 height 9
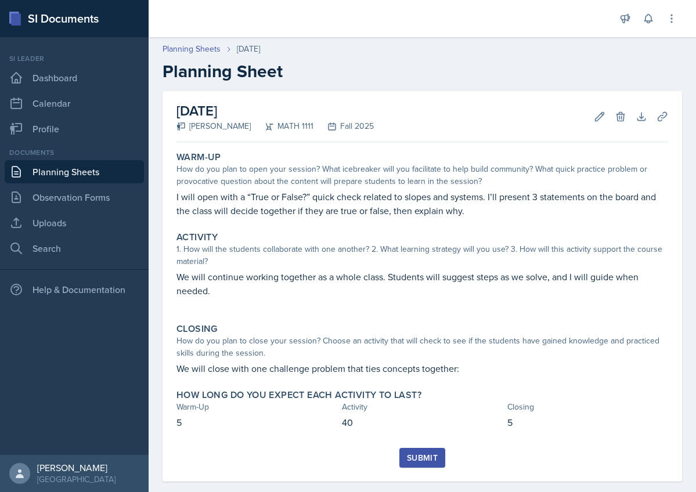
click at [422, 458] on div "Submit" at bounding box center [422, 457] width 31 height 9
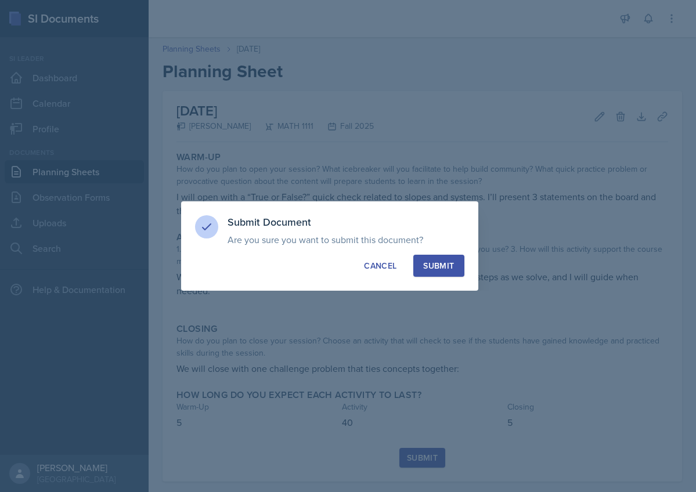
click at [450, 263] on div "Submit" at bounding box center [438, 266] width 31 height 12
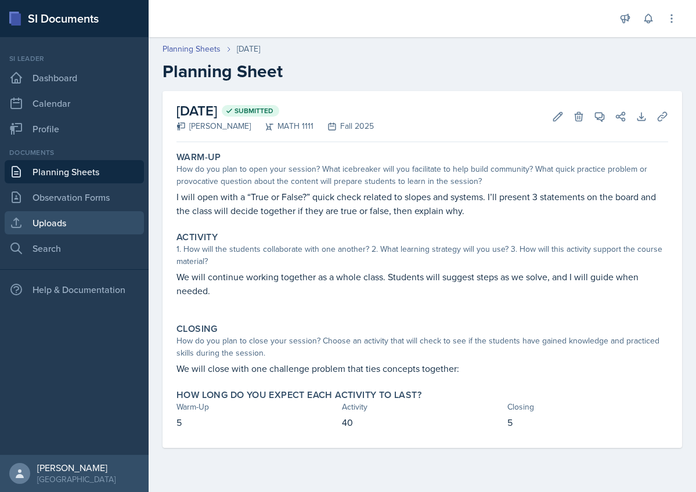
click at [52, 220] on link "Uploads" at bounding box center [74, 222] width 139 height 23
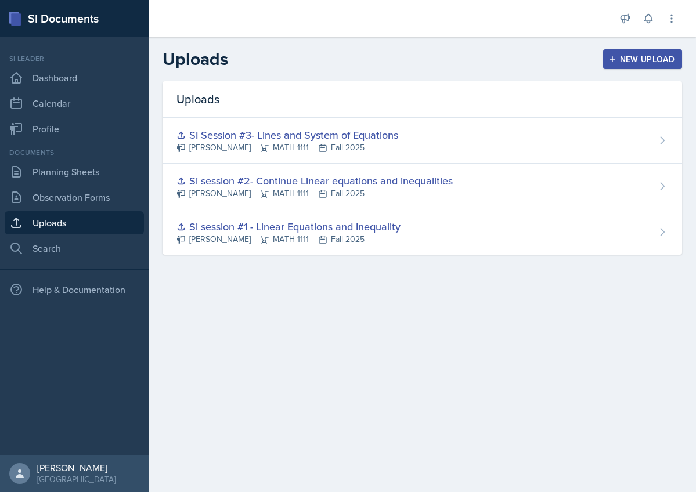
click at [625, 59] on div "New Upload" at bounding box center [643, 59] width 64 height 9
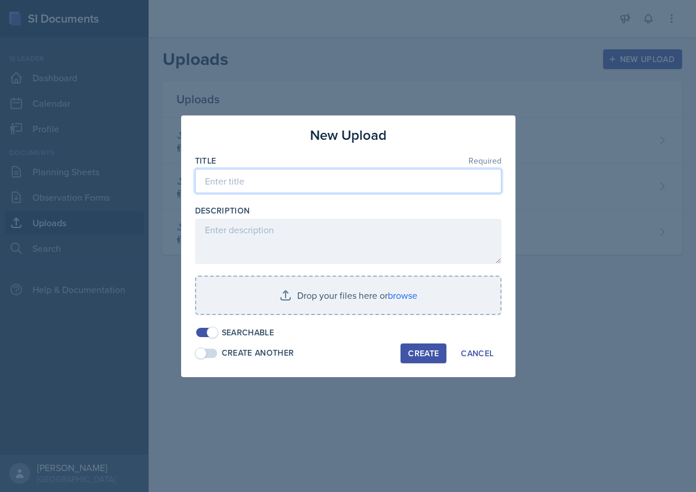
click at [236, 185] on input at bounding box center [348, 181] width 307 height 24
type input "S"
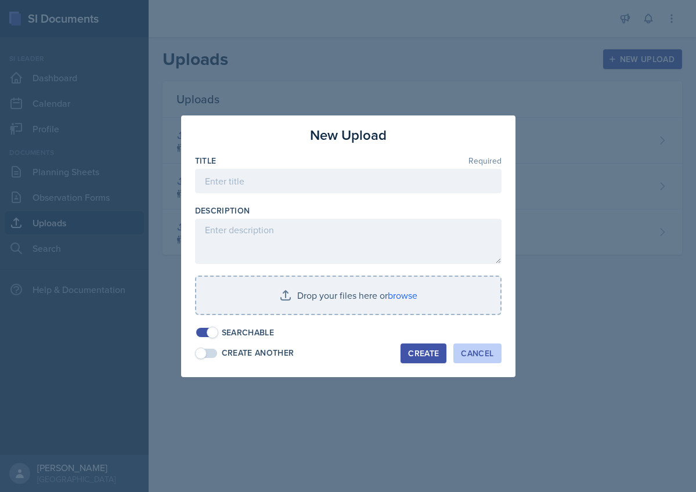
click at [484, 349] on div "Cancel" at bounding box center [477, 353] width 33 height 9
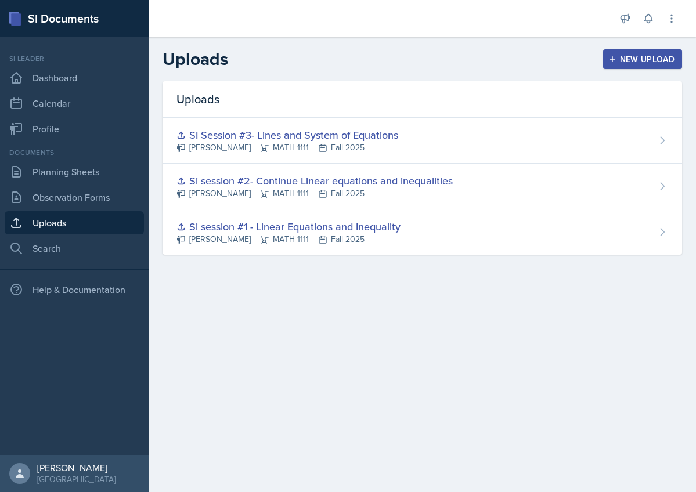
click at [609, 58] on icon "button" at bounding box center [612, 59] width 8 height 8
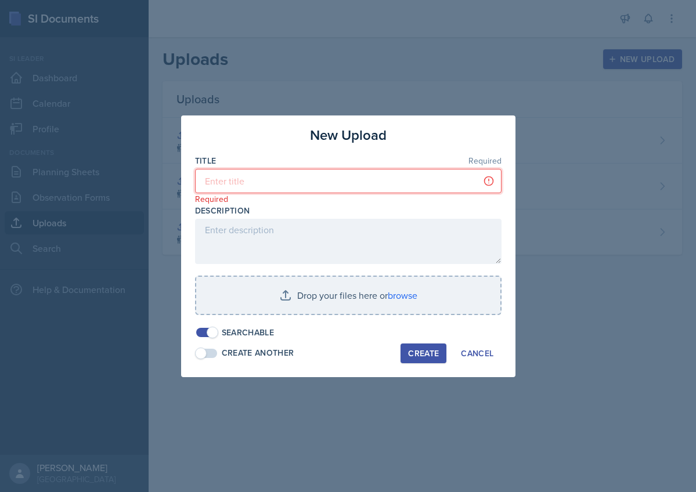
click at [248, 185] on input at bounding box center [348, 181] width 307 height 24
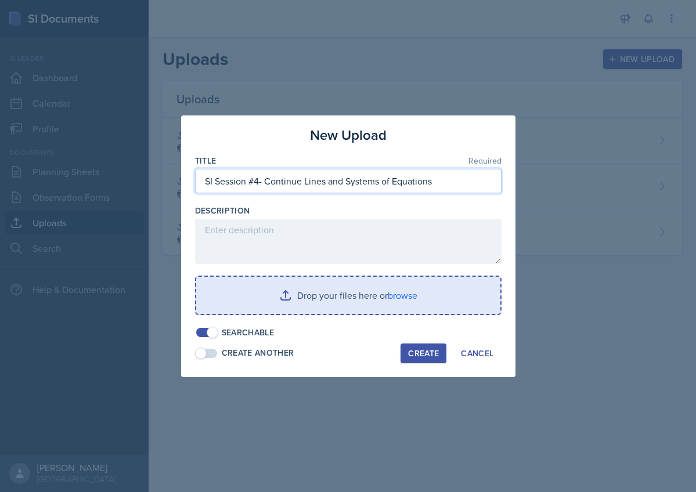
type input "SI Session #4- Continue Lines and Systems of Equations"
click at [399, 293] on input "file" at bounding box center [348, 295] width 304 height 37
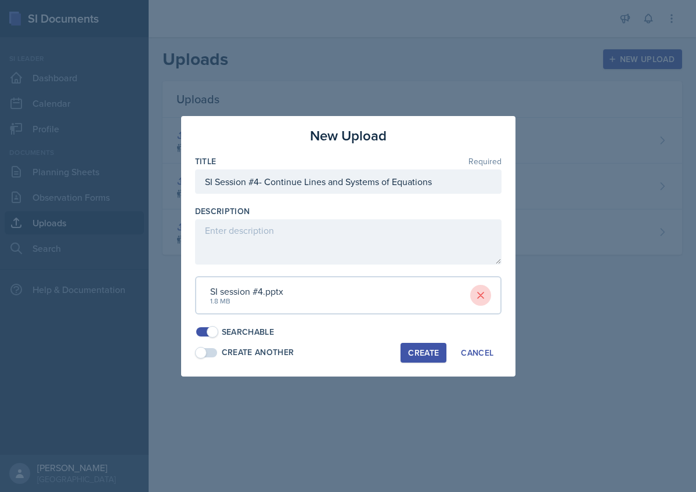
click at [479, 297] on icon at bounding box center [481, 296] width 12 height 12
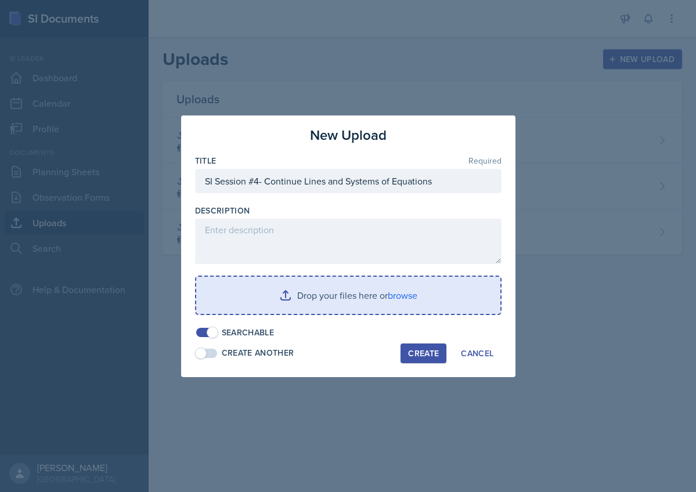
click at [384, 291] on input "file" at bounding box center [348, 295] width 304 height 37
click at [398, 295] on input "file" at bounding box center [348, 295] width 304 height 37
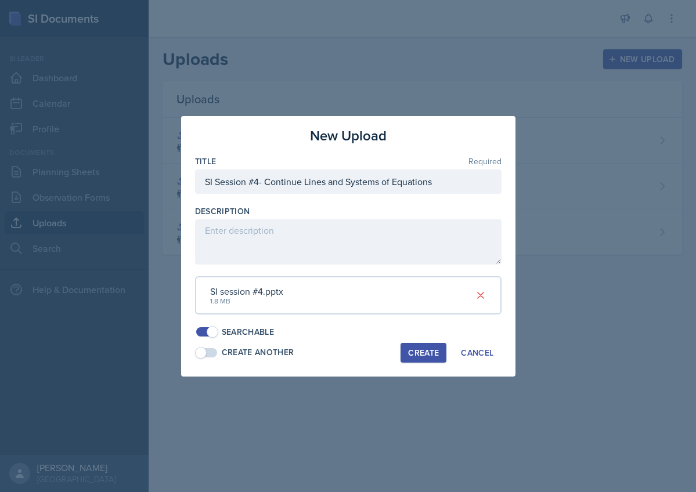
click at [424, 351] on div "Create" at bounding box center [423, 352] width 31 height 9
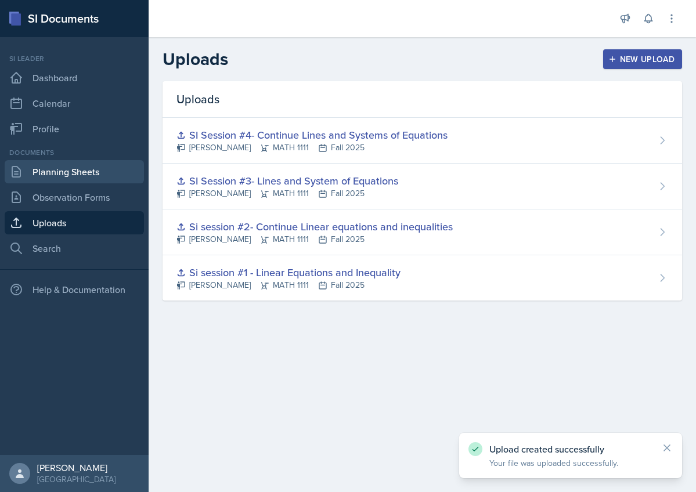
click at [81, 172] on link "Planning Sheets" at bounding box center [74, 171] width 139 height 23
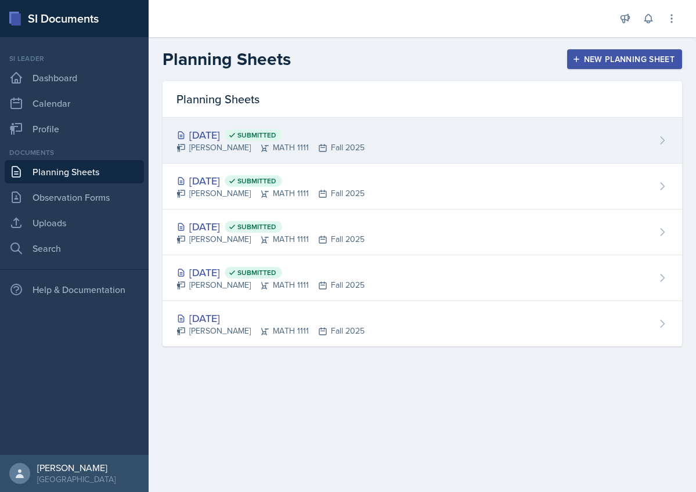
click at [227, 131] on div "[DATE] Submitted" at bounding box center [270, 135] width 188 height 16
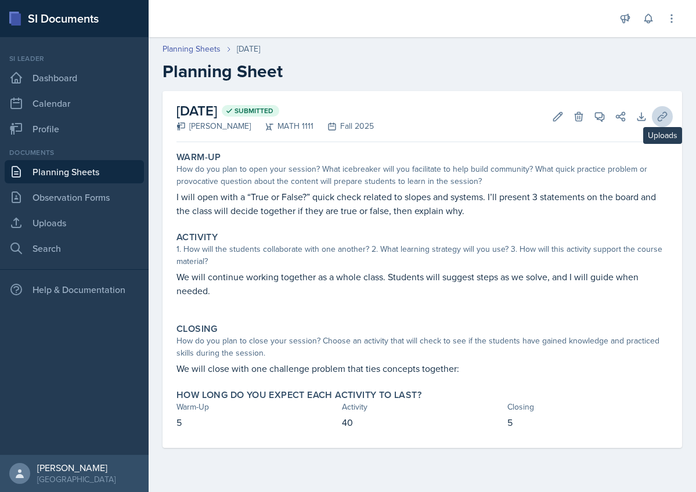
click at [661, 119] on icon at bounding box center [663, 117] width 12 height 12
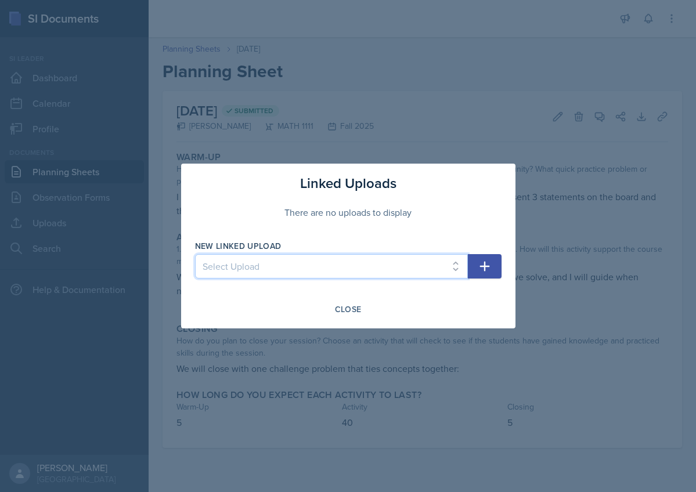
select select "33b3d9cd-bab7-404e-890b-1966b88973ad"
click at [489, 265] on icon "button" at bounding box center [485, 266] width 14 height 14
select select
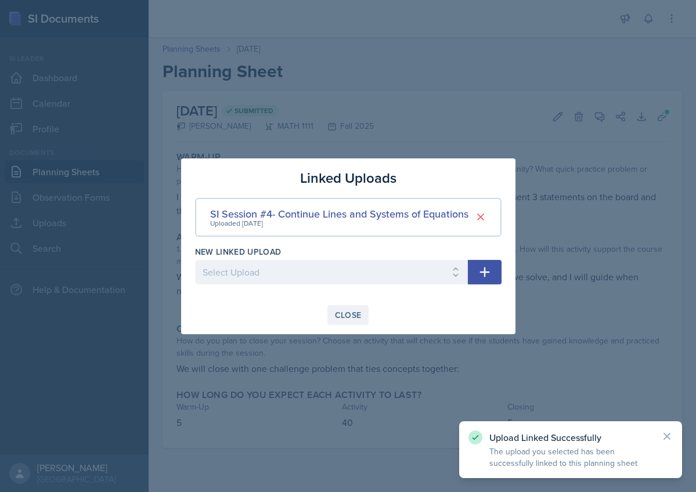
click at [339, 315] on div "Close" at bounding box center [348, 315] width 27 height 9
